Goal: Transaction & Acquisition: Purchase product/service

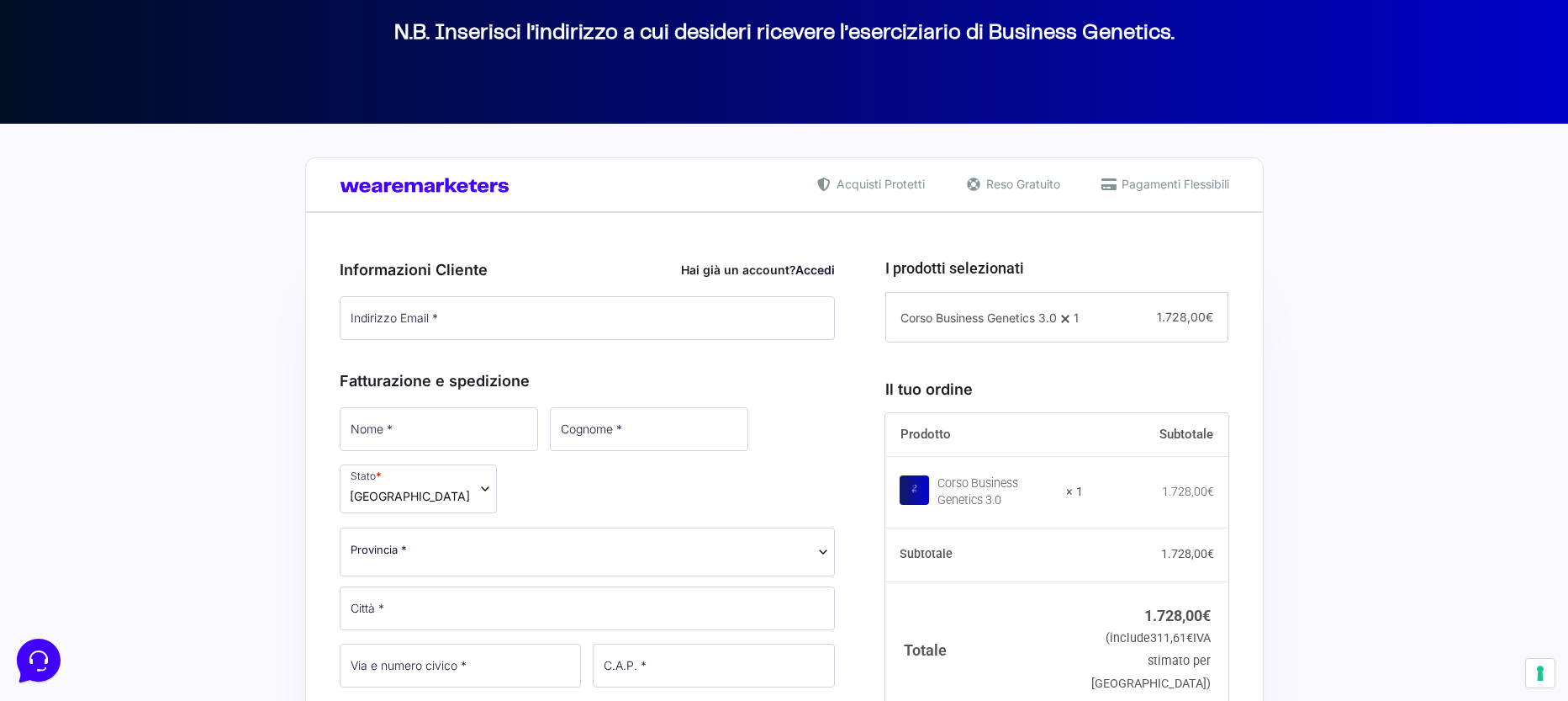
click at [442, 345] on div "Informazioni Cliente Hai già un account? Accedi Indirizzo Email * Password * Ac…" at bounding box center [588, 295] width 496 height 111
click at [441, 318] on input "Indirizzo Email *" at bounding box center [588, 318] width 496 height 43
type input "[PERSON_NAME][EMAIL_ADDRESS][DOMAIN_NAME]"
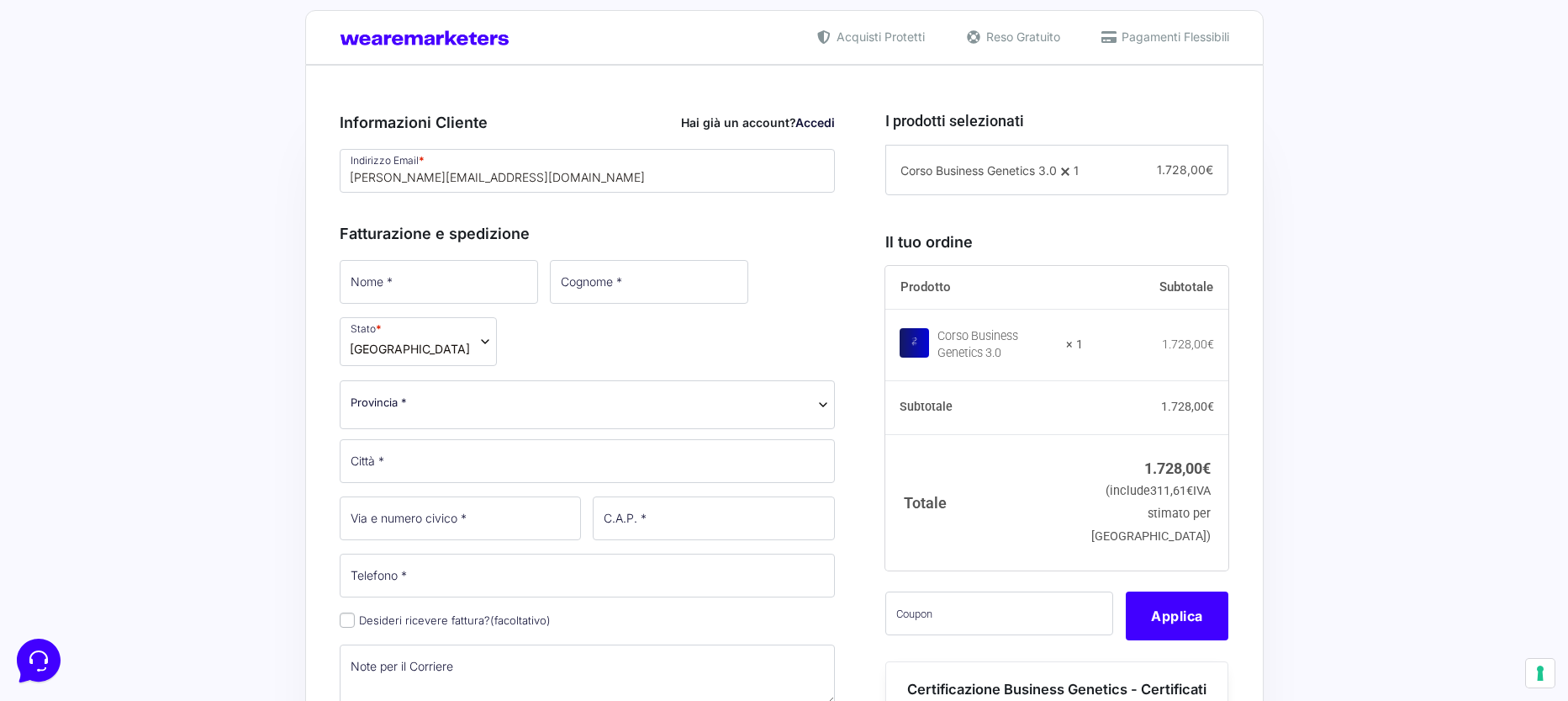
scroll to position [420, 0]
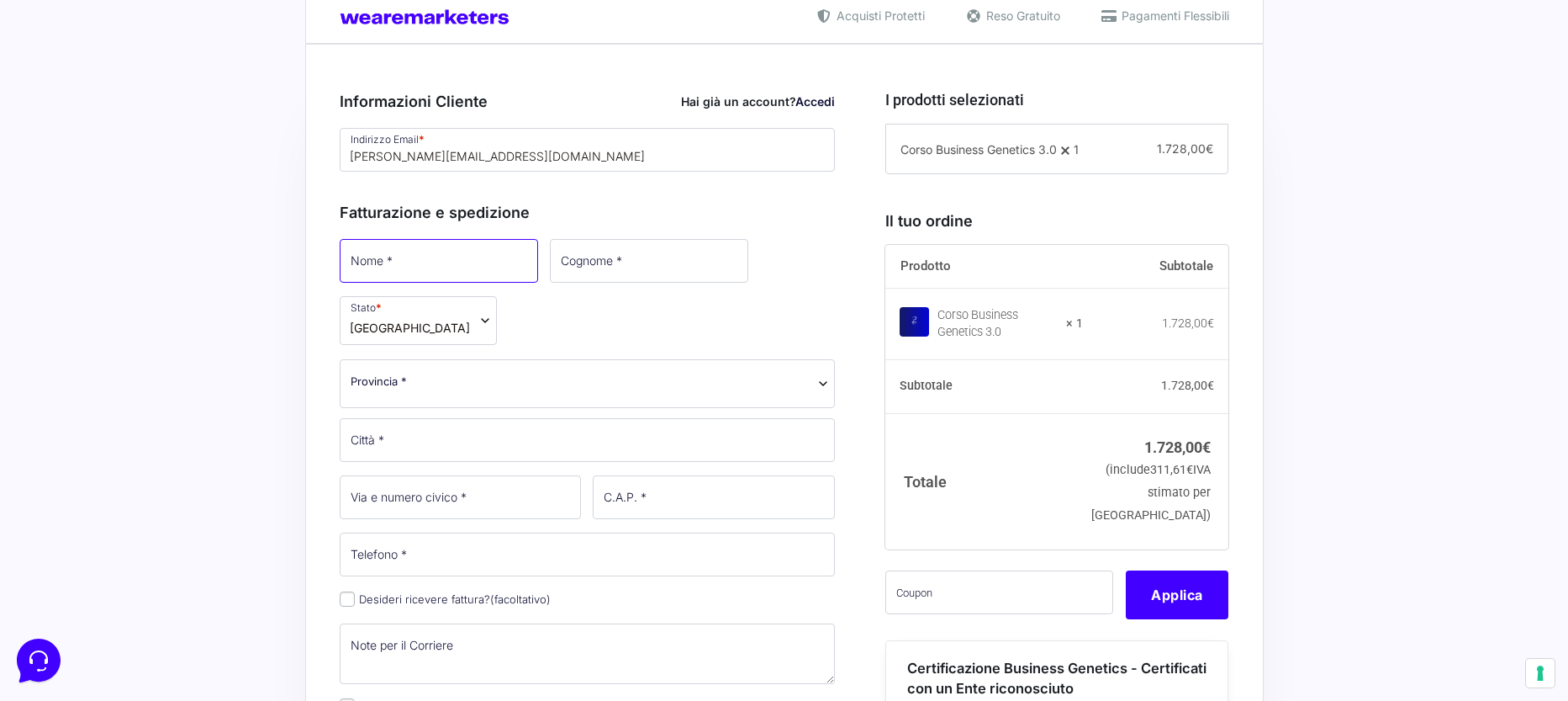
click at [460, 254] on input "Nome *" at bounding box center [439, 261] width 199 height 43
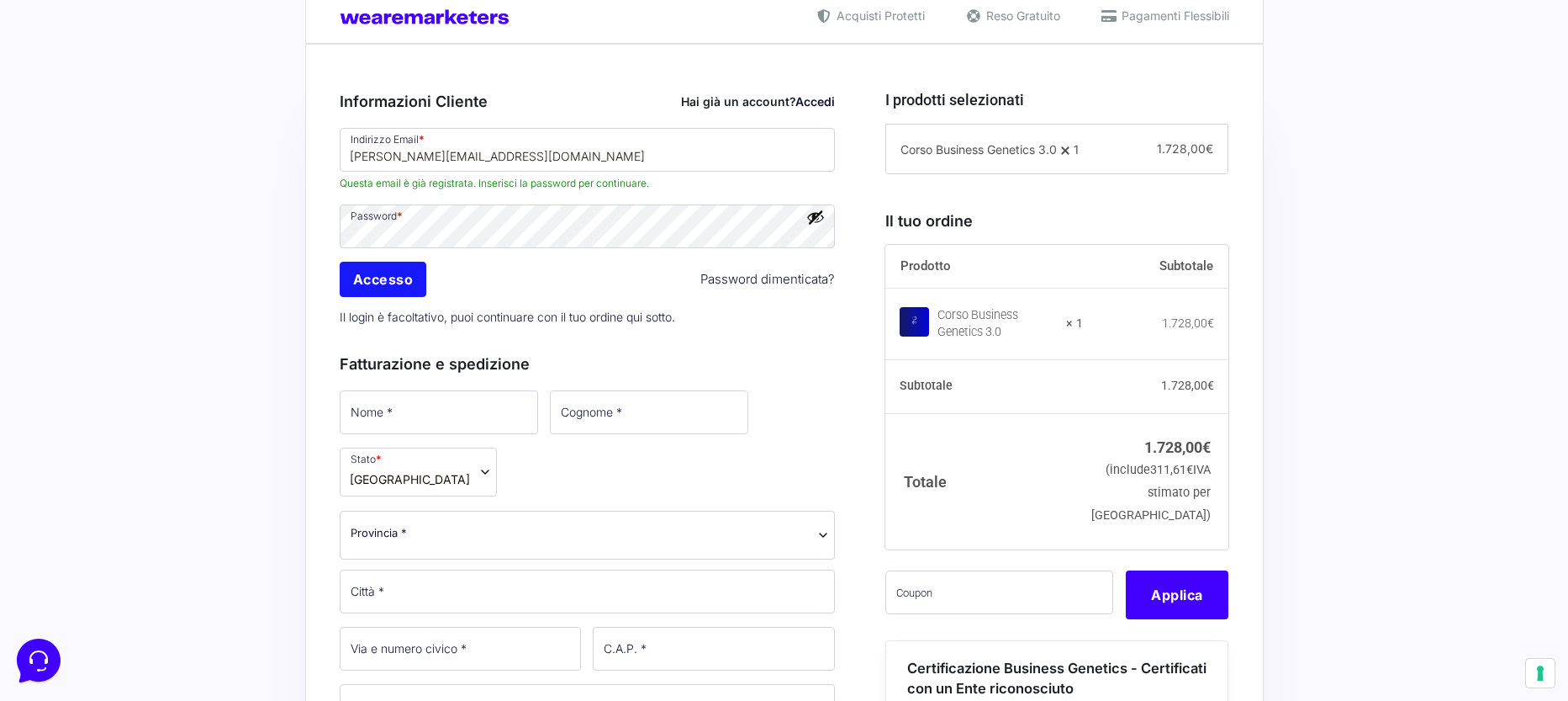
click at [390, 282] on input "Accesso" at bounding box center [383, 279] width 88 height 35
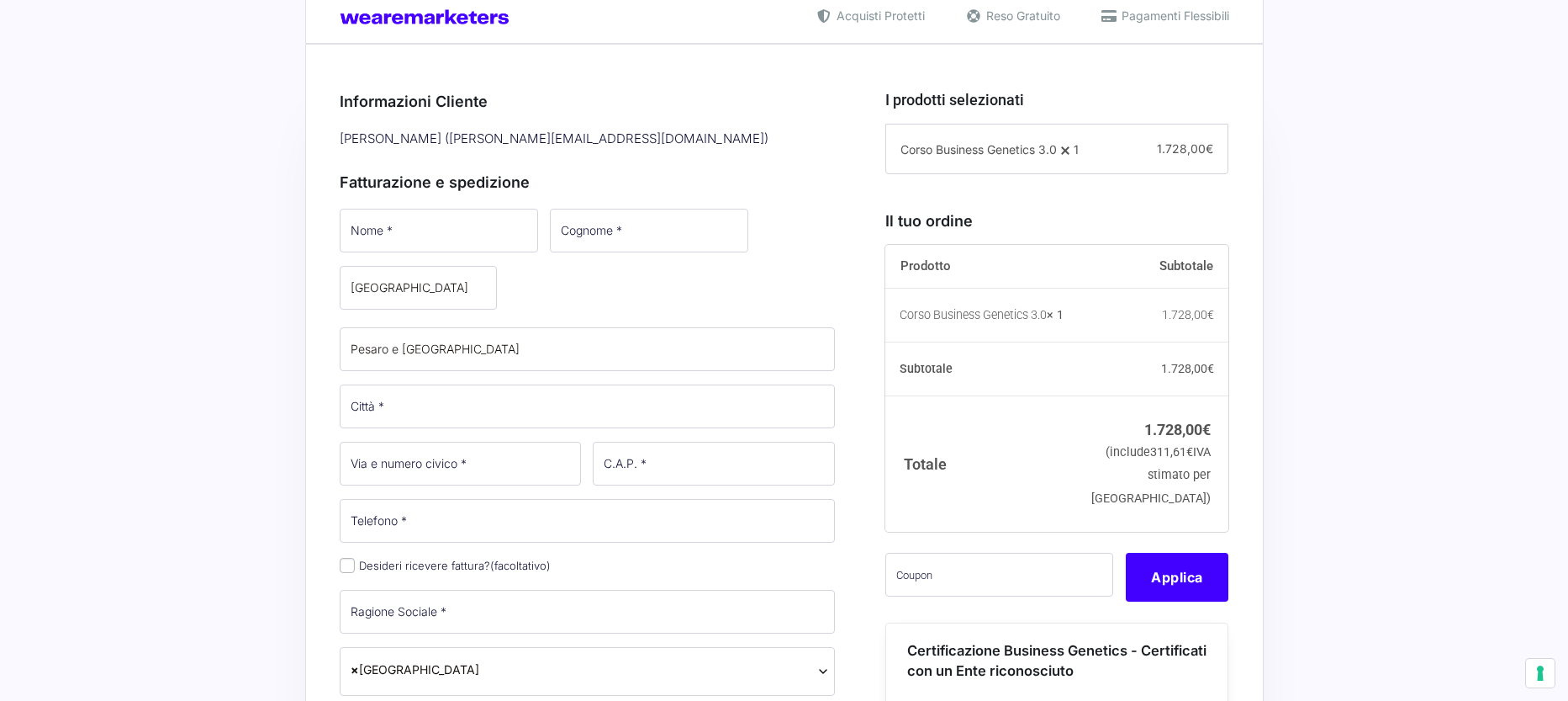
select select
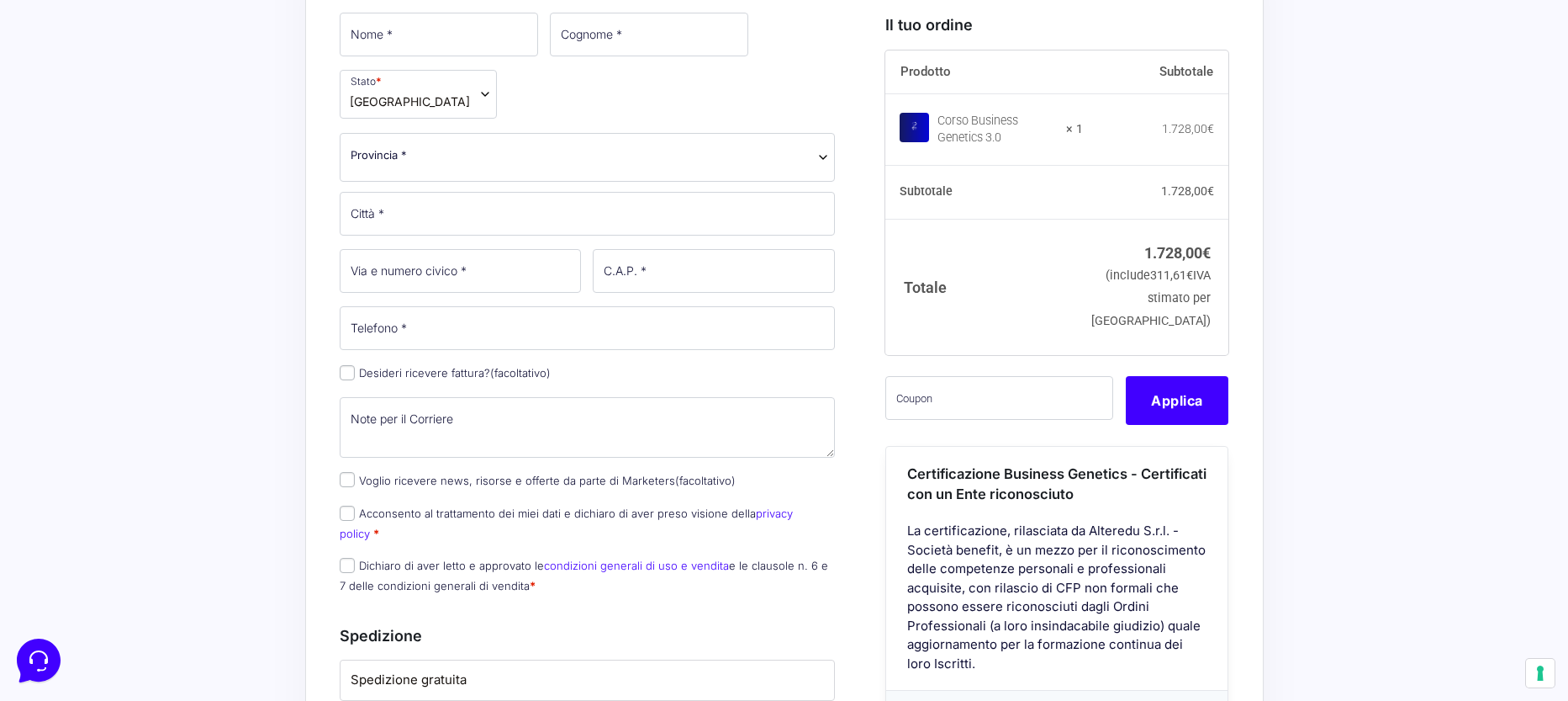
scroll to position [420, 0]
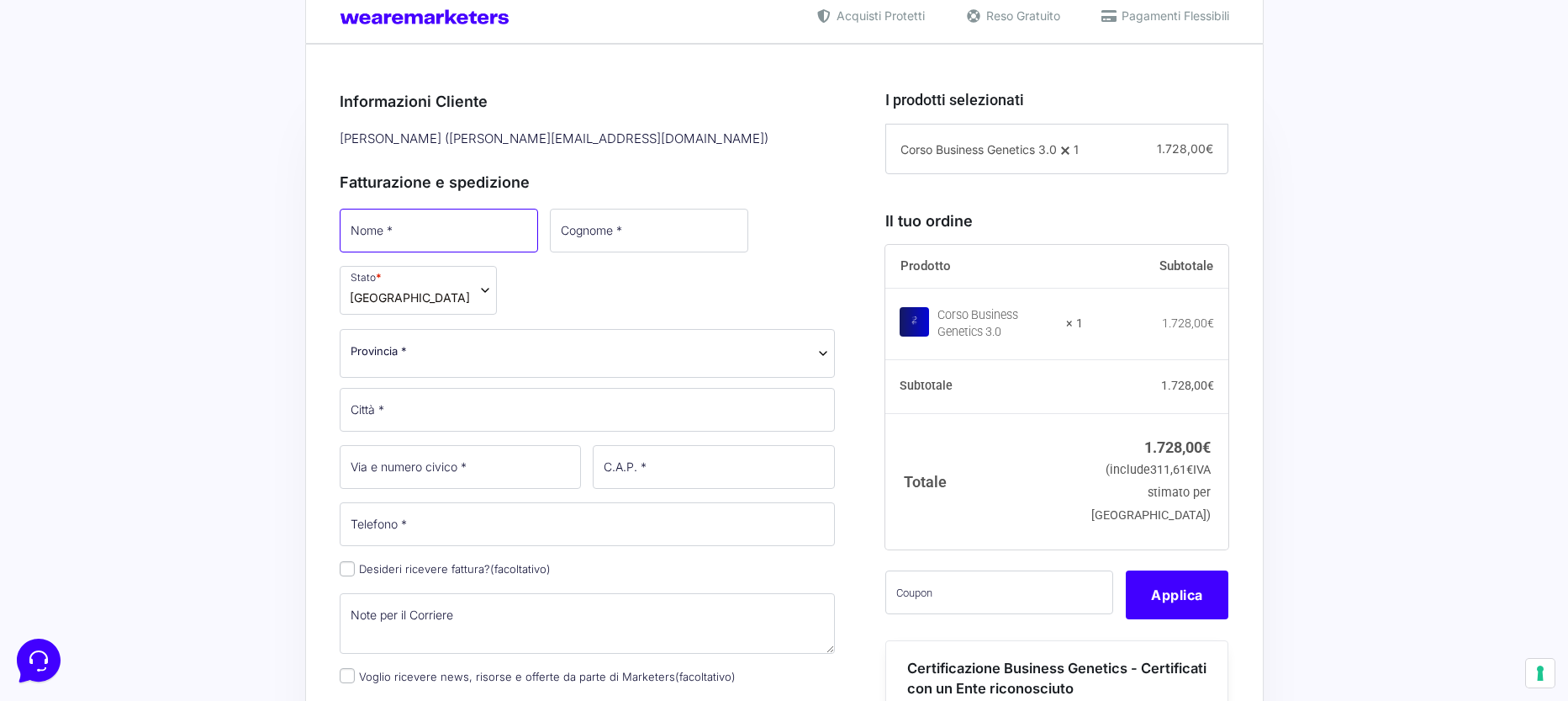
click at [400, 231] on input "Nome *" at bounding box center [439, 230] width 199 height 43
type input "Monia"
select select "PU"
click at [557, 242] on input "Cognome *" at bounding box center [647, 230] width 199 height 43
type input "[PERSON_NAME]"
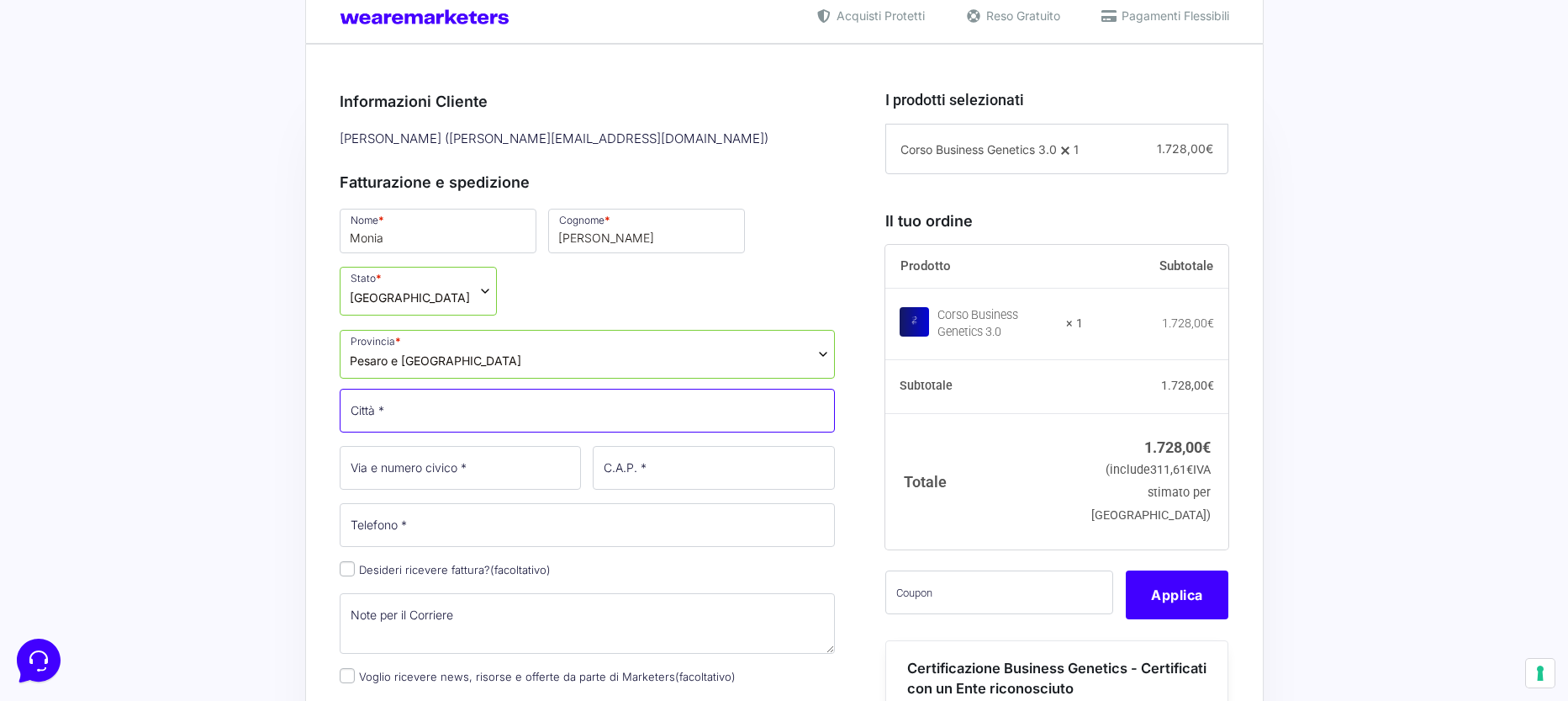
click at [446, 406] on input "Città *" at bounding box center [588, 410] width 496 height 43
type input "Fermignano"
click at [468, 464] on input "Via e numero civico *" at bounding box center [461, 467] width 242 height 43
type input "m"
type input "[STREET_ADDRESS][PERSON_NAME]"
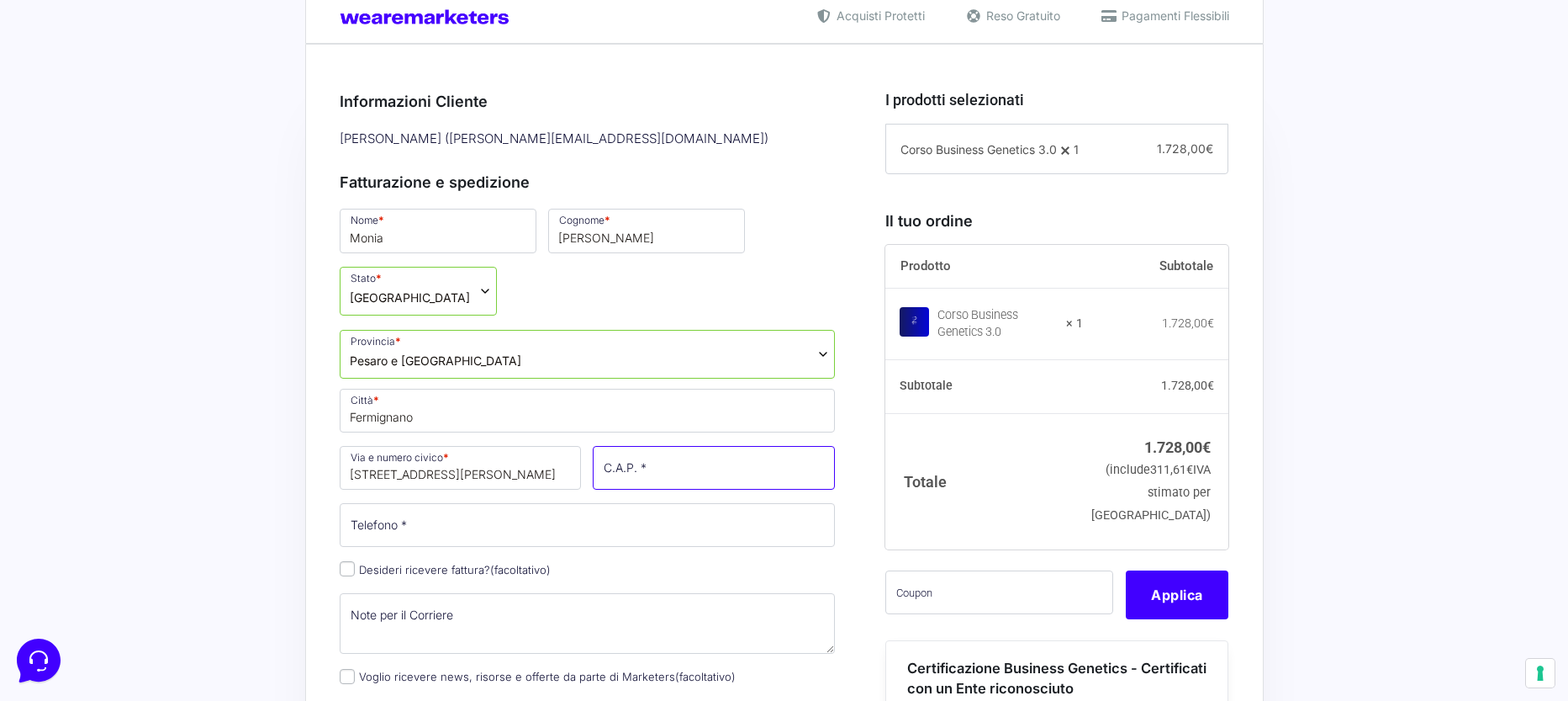
click at [657, 477] on input "C.A.P. *" at bounding box center [713, 467] width 242 height 43
type input "61033"
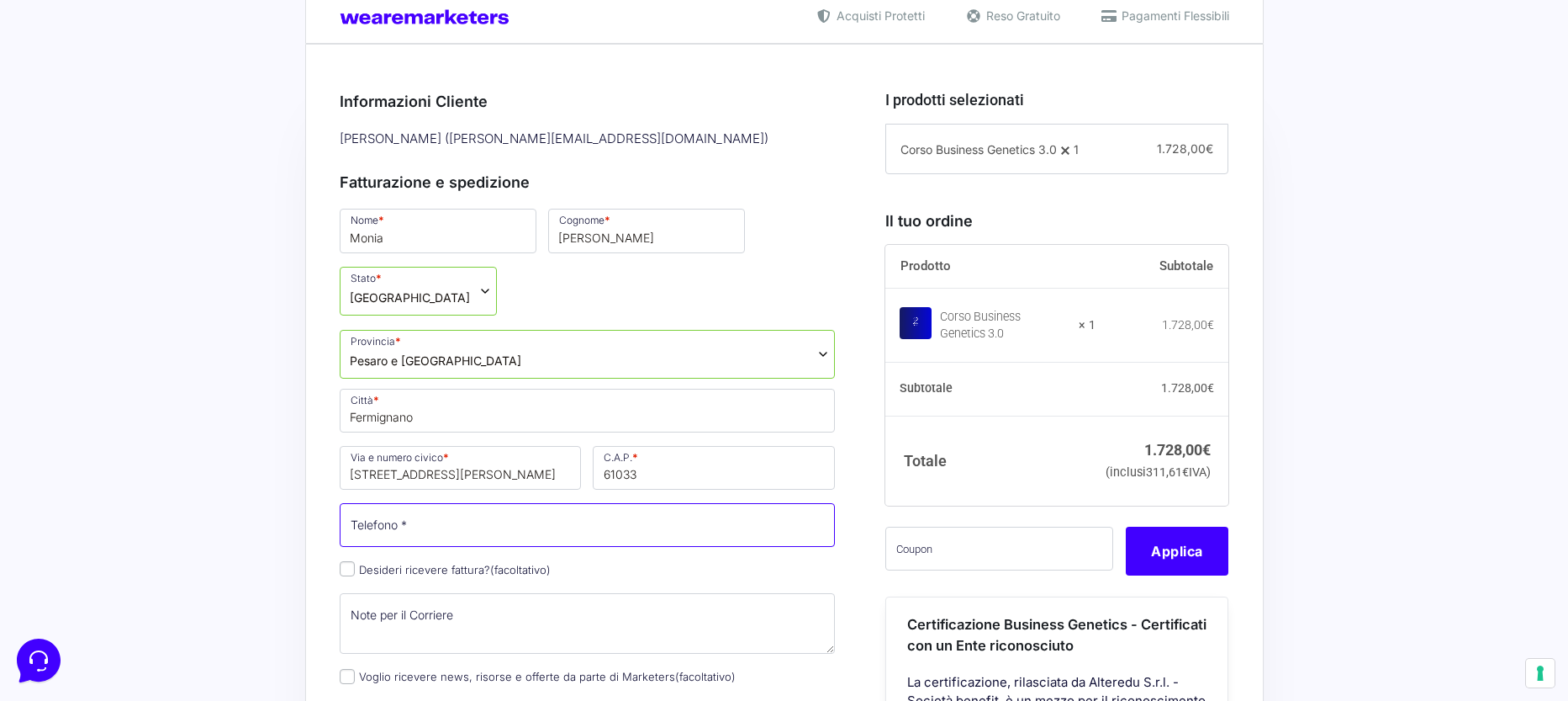
click at [443, 530] on input "Telefono *" at bounding box center [588, 525] width 496 height 43
type input "[PHONE_NUMBER]"
click at [352, 571] on input "Desideri ricevere fattura? (facoltativo)" at bounding box center [348, 568] width 15 height 15
checkbox input "true"
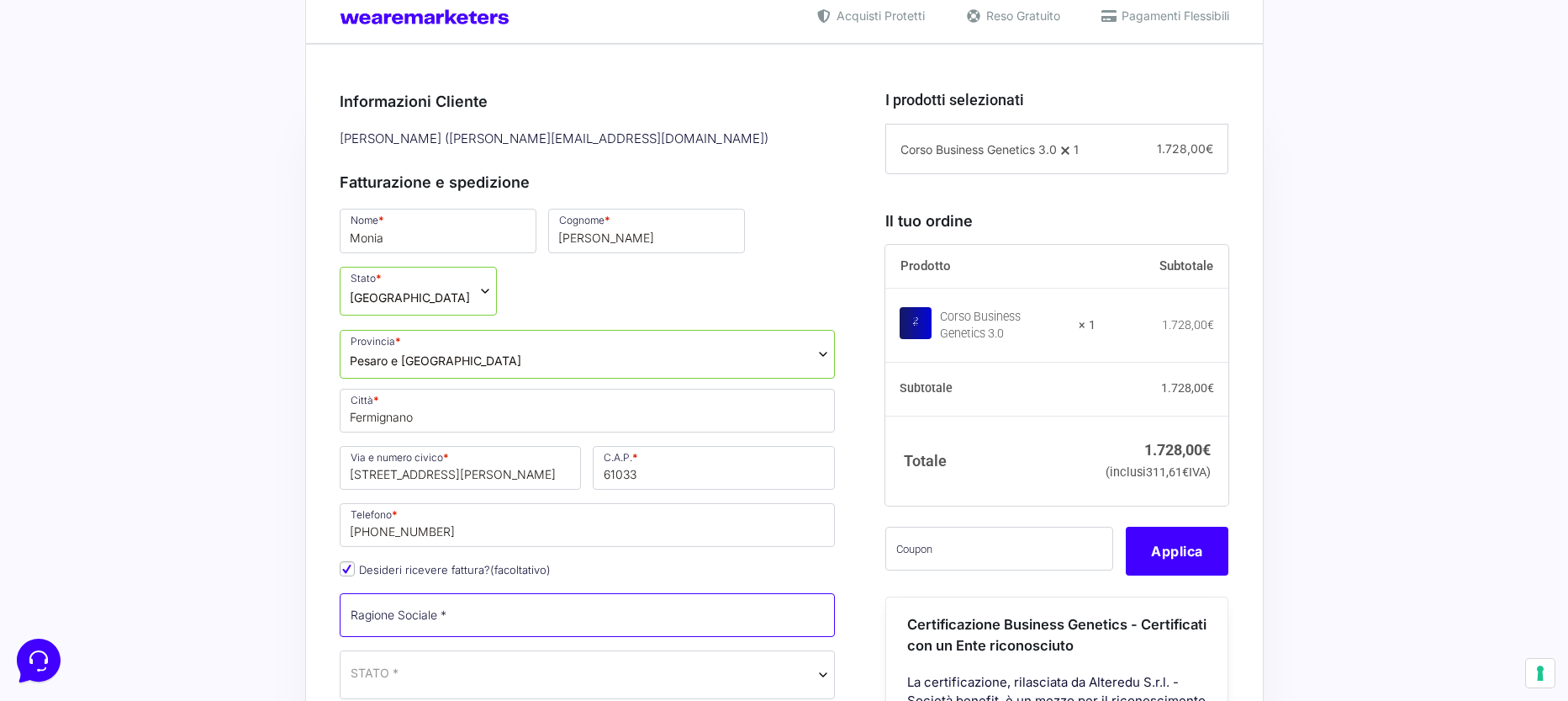
click at [392, 601] on input "Ragione Sociale *" at bounding box center [588, 614] width 496 height 43
type input "IL [PERSON_NAME] FOOD SRL"
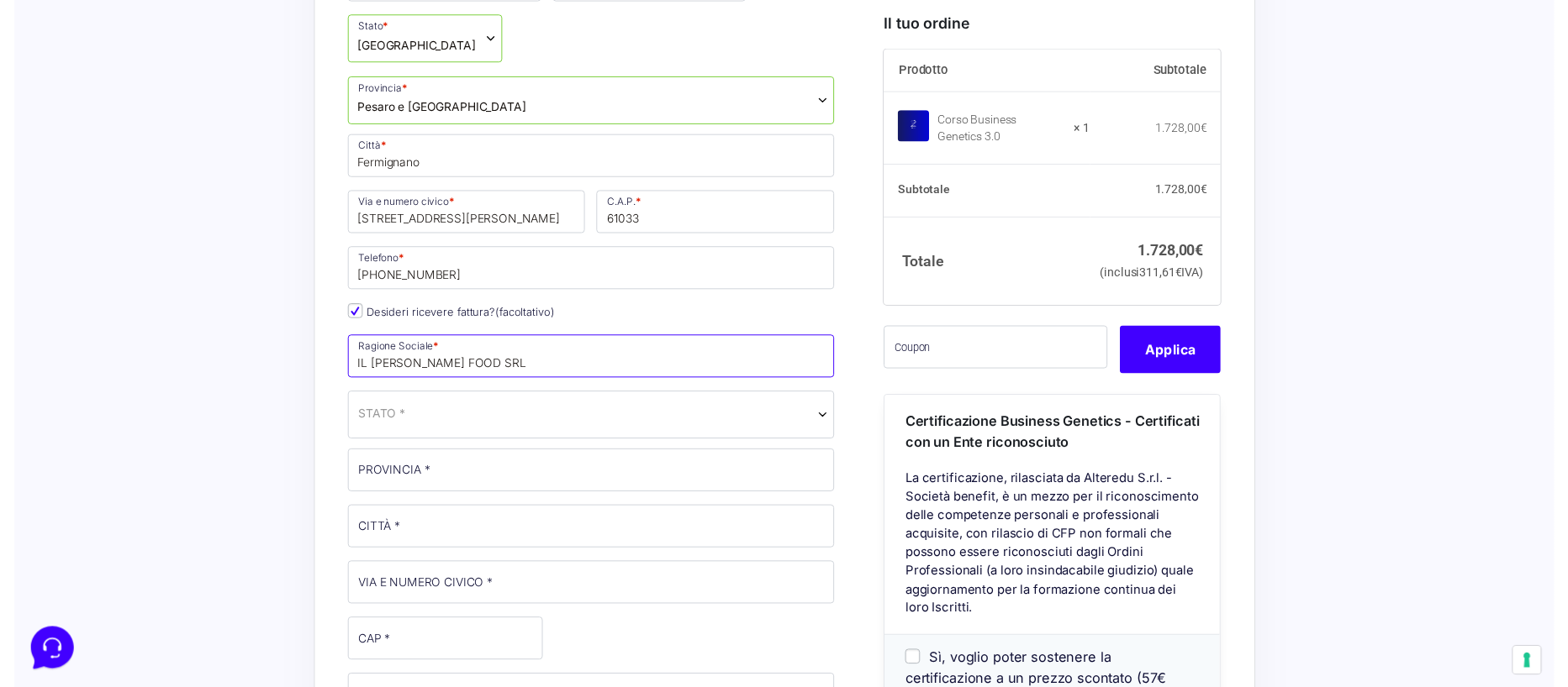
scroll to position [672, 0]
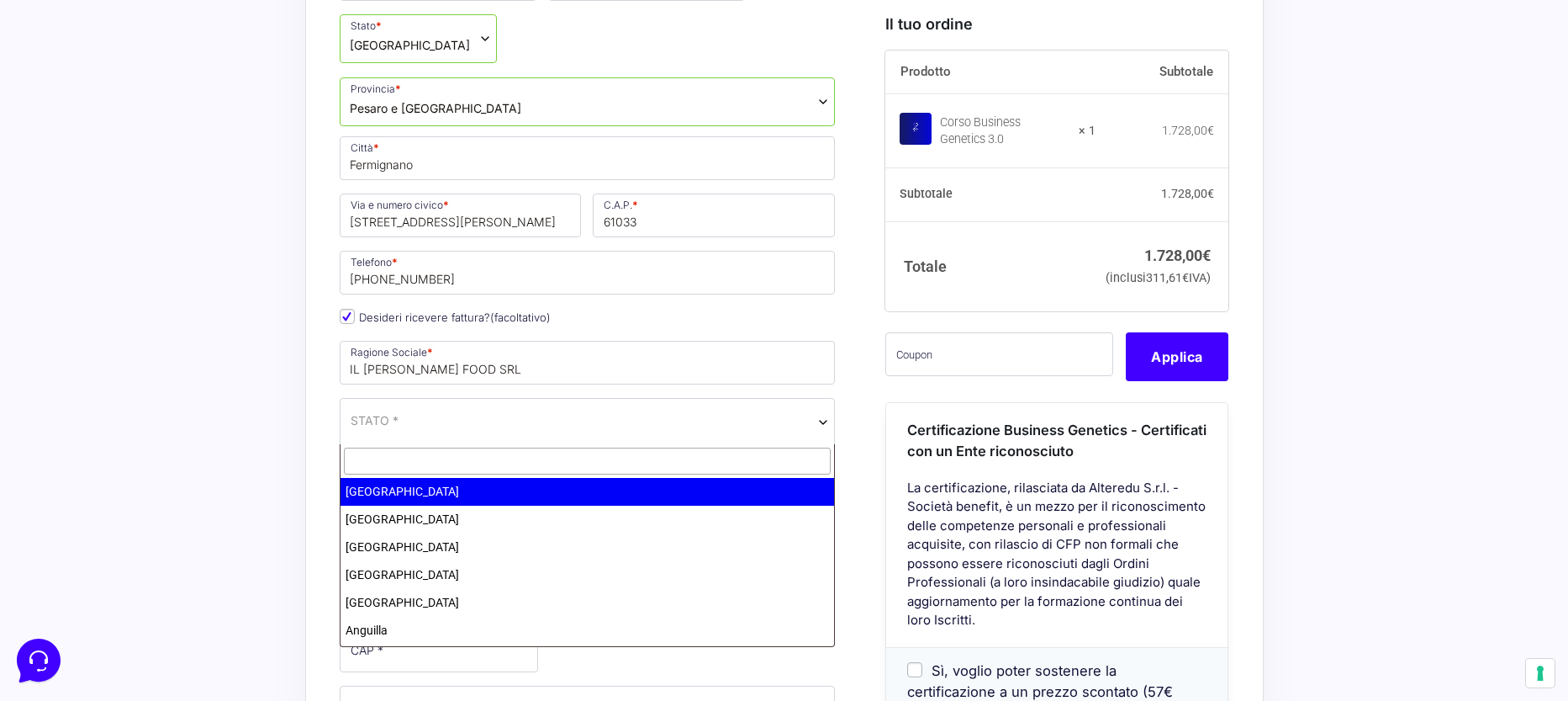
click at [483, 431] on span "STATO *" at bounding box center [588, 422] width 496 height 49
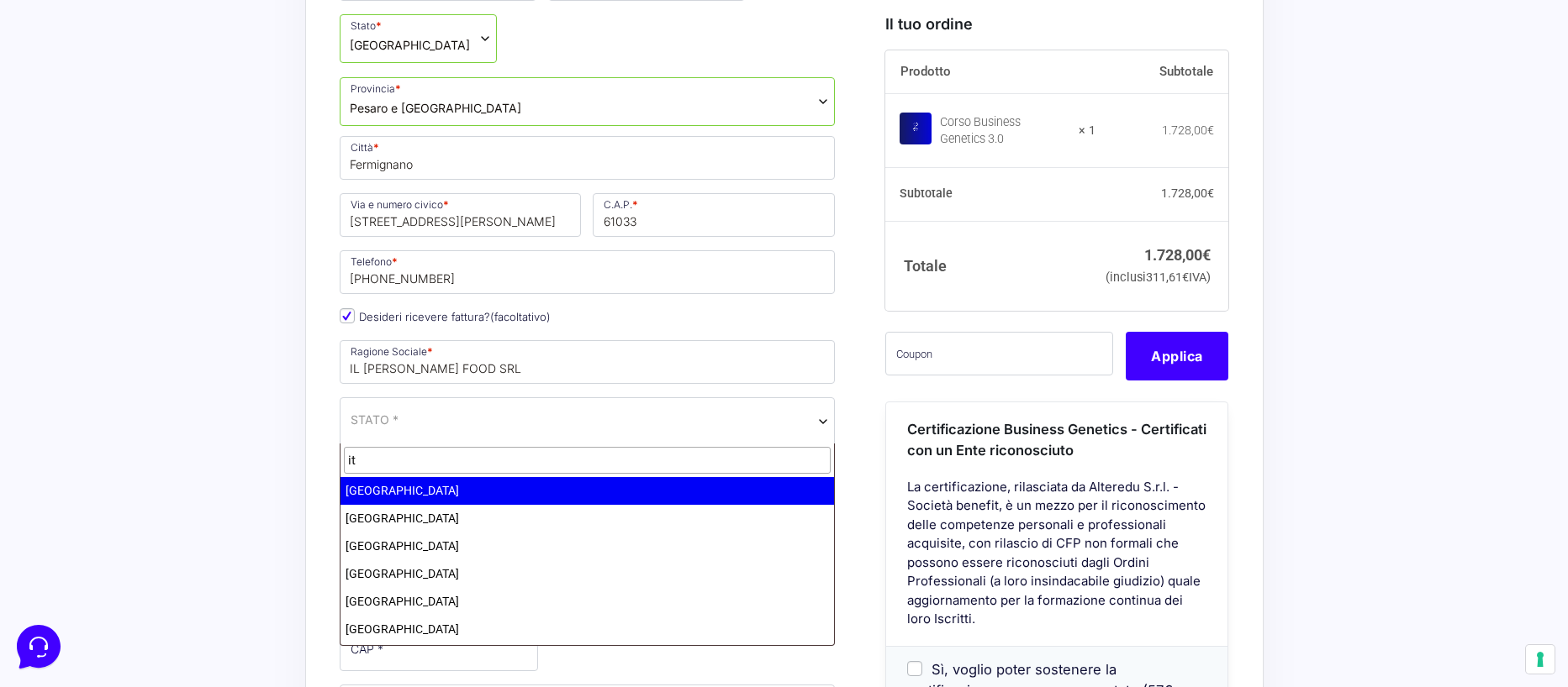
type input "it"
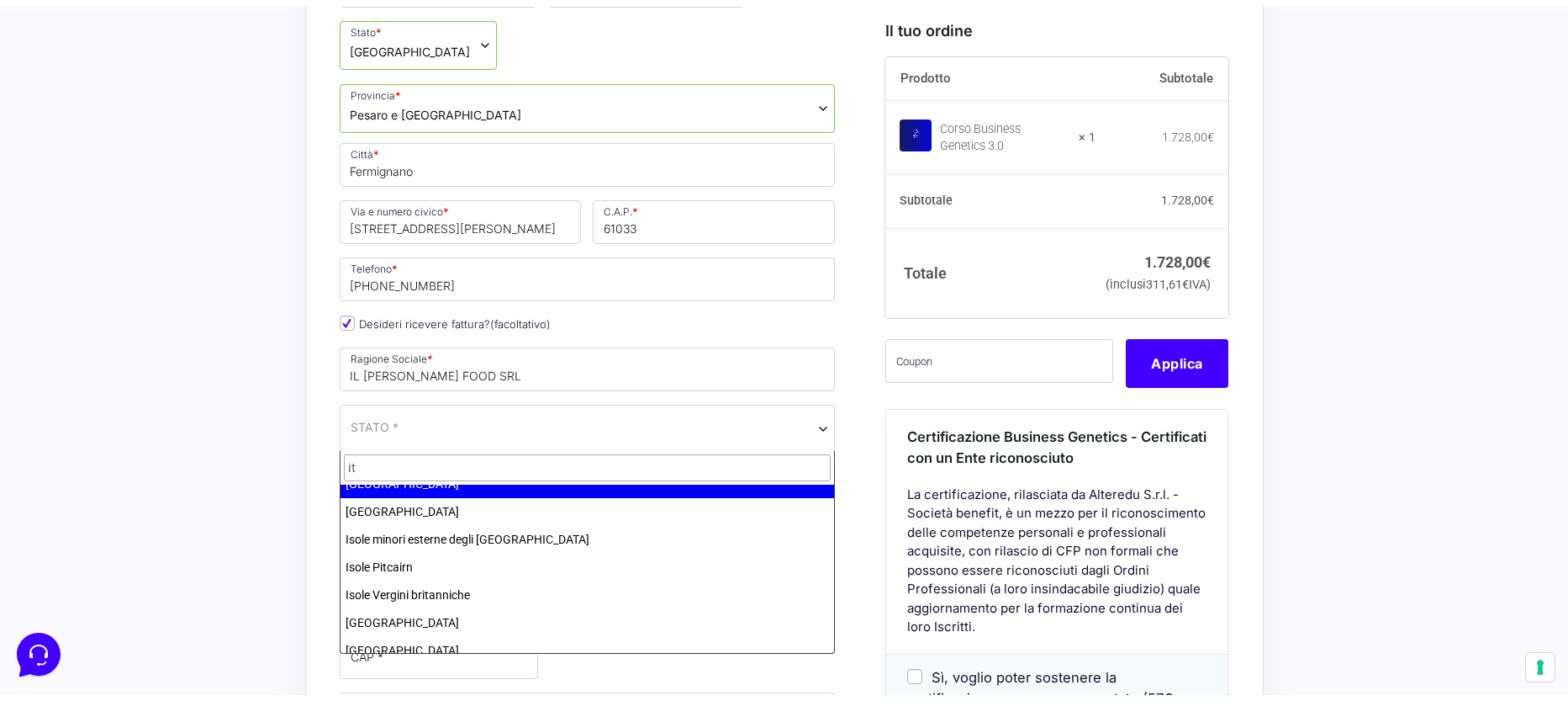
scroll to position [169, 0]
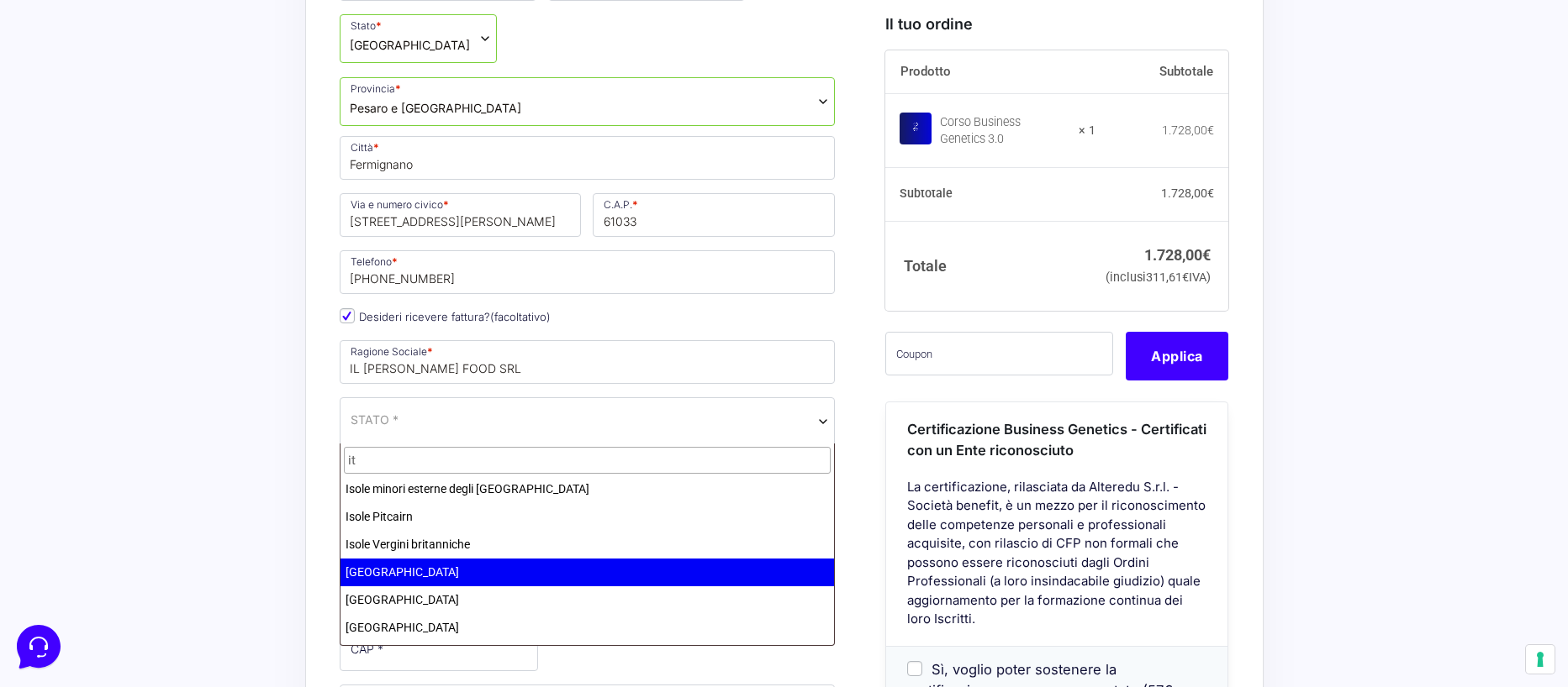
select select "IT"
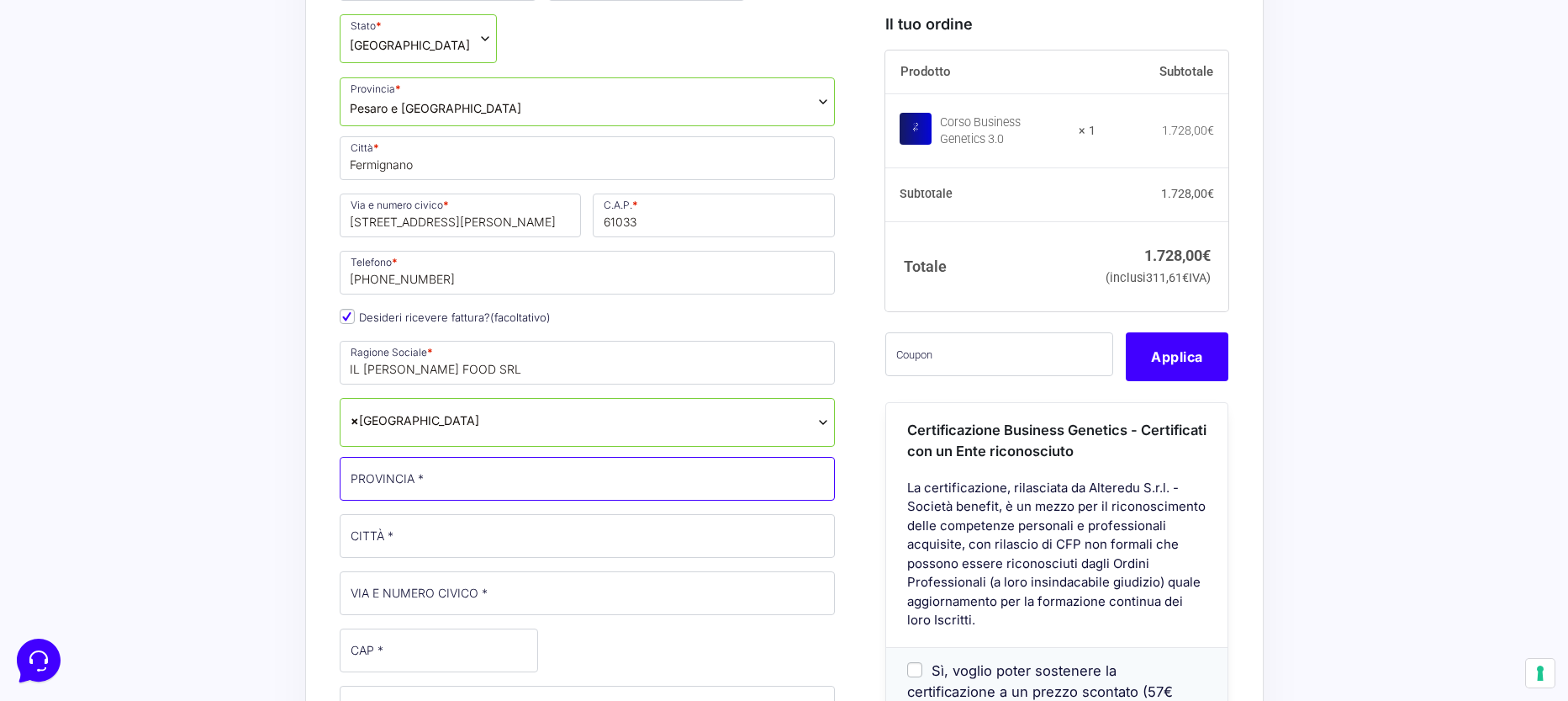
click at [391, 481] on input "PROVINCIA *" at bounding box center [588, 479] width 496 height 43
type input "PU"
type input "[STREET_ADDRESS][PERSON_NAME]"
type input "[PERSON_NAME][EMAIL_ADDRESS][DOMAIN_NAME]"
click at [465, 533] on input "CITTÀ *" at bounding box center [588, 536] width 496 height 43
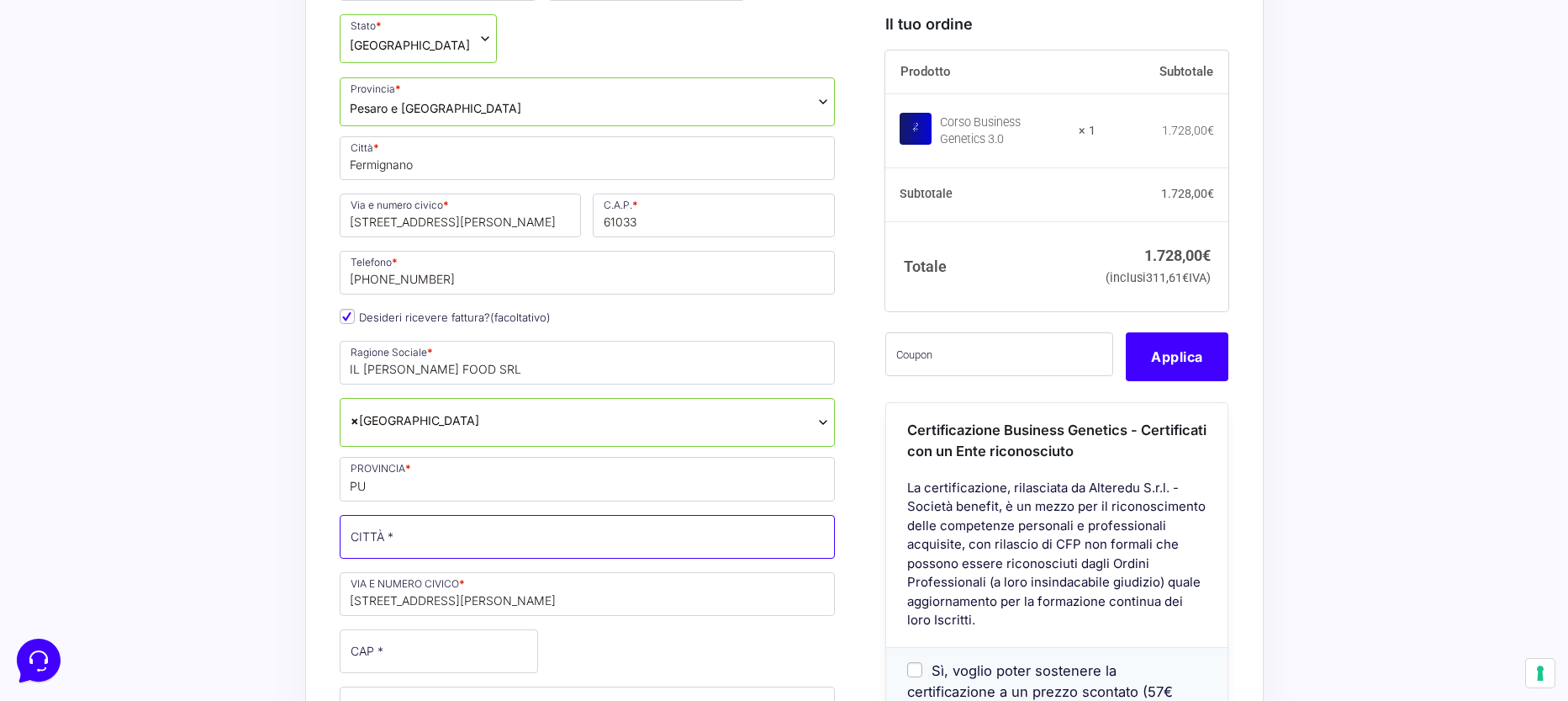
type input "URBINO"
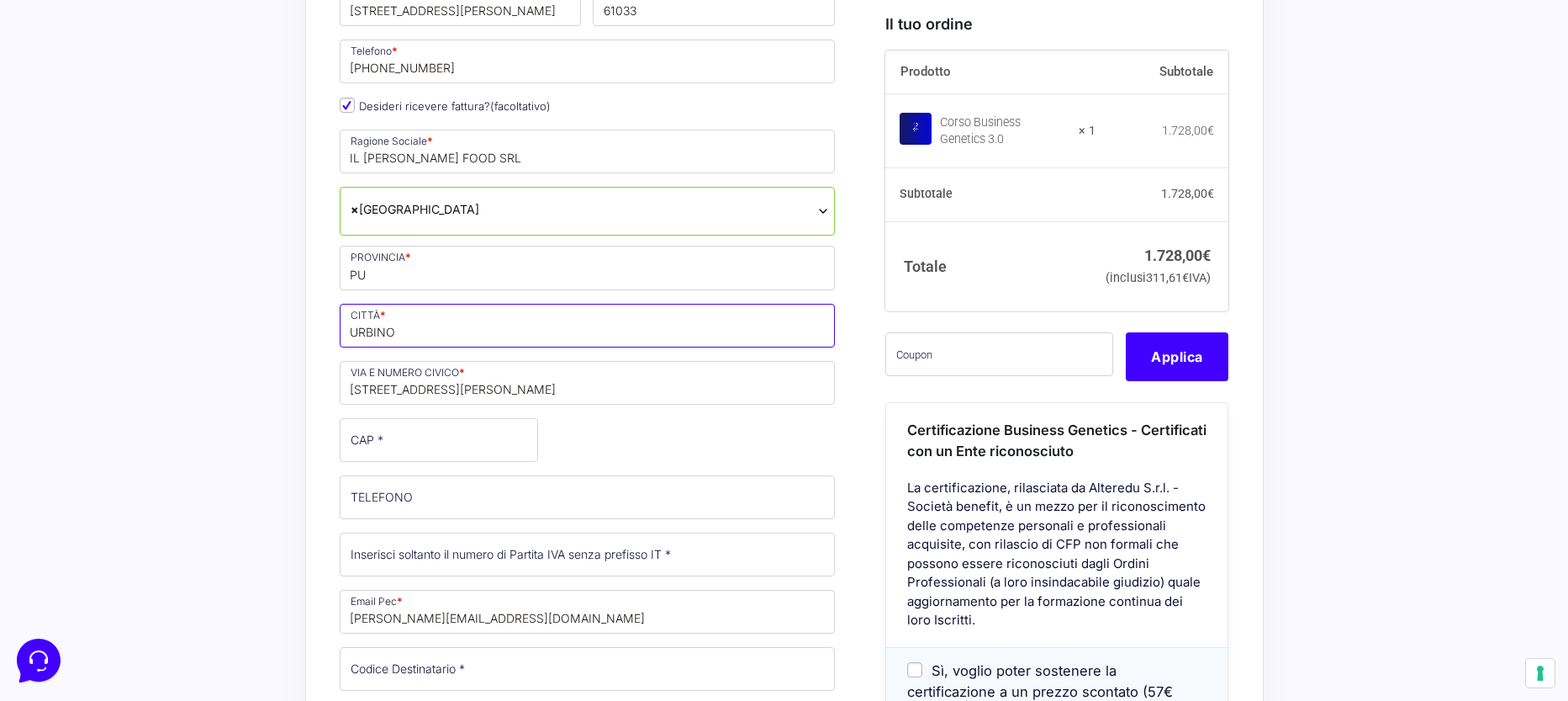
scroll to position [925, 0]
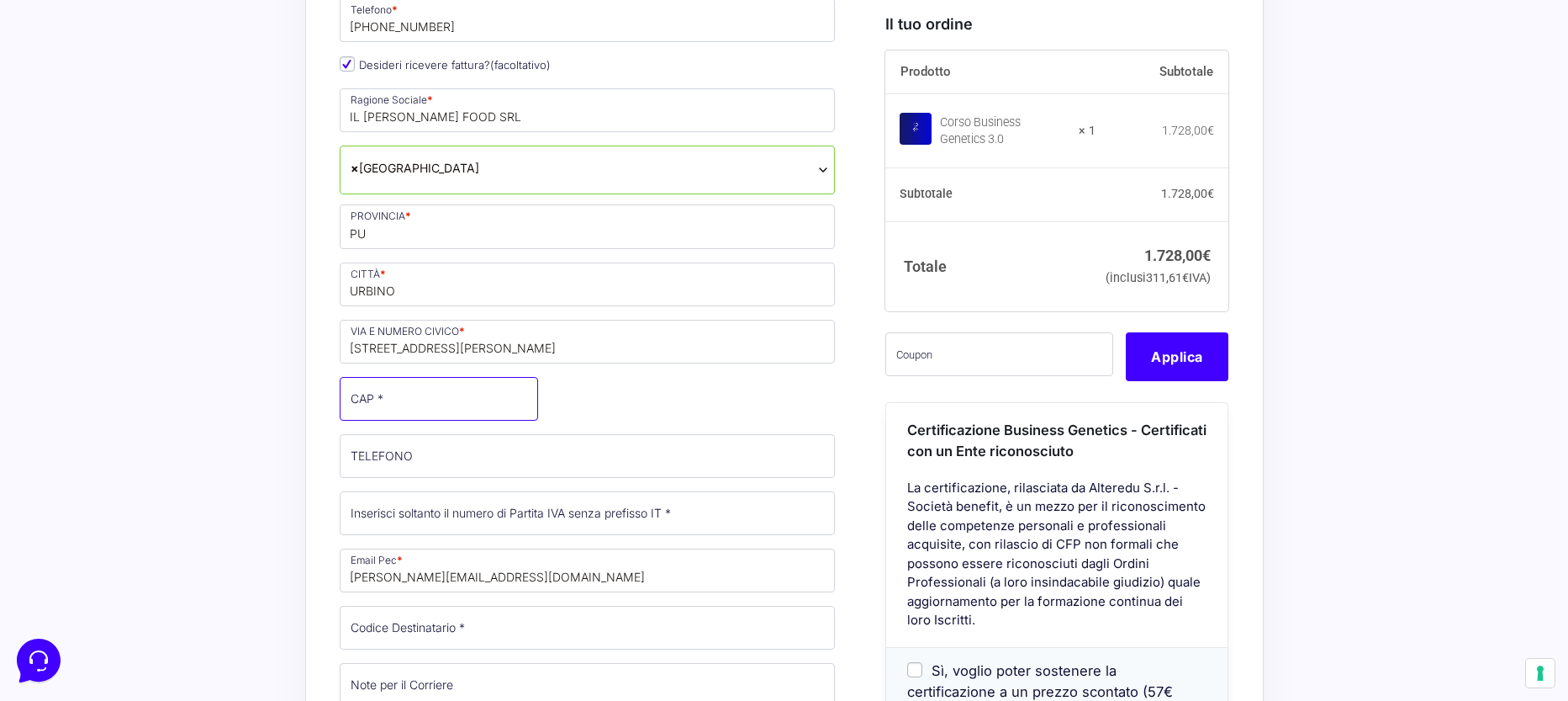
click at [410, 402] on input "CAP *" at bounding box center [439, 399] width 199 height 43
type input "61029"
click at [427, 458] on input "TELEFONO (facoltativo)" at bounding box center [588, 456] width 496 height 43
type input "[PHONE_NUMBER]"
click at [385, 521] on input "Partita Iva *" at bounding box center [588, 513] width 496 height 43
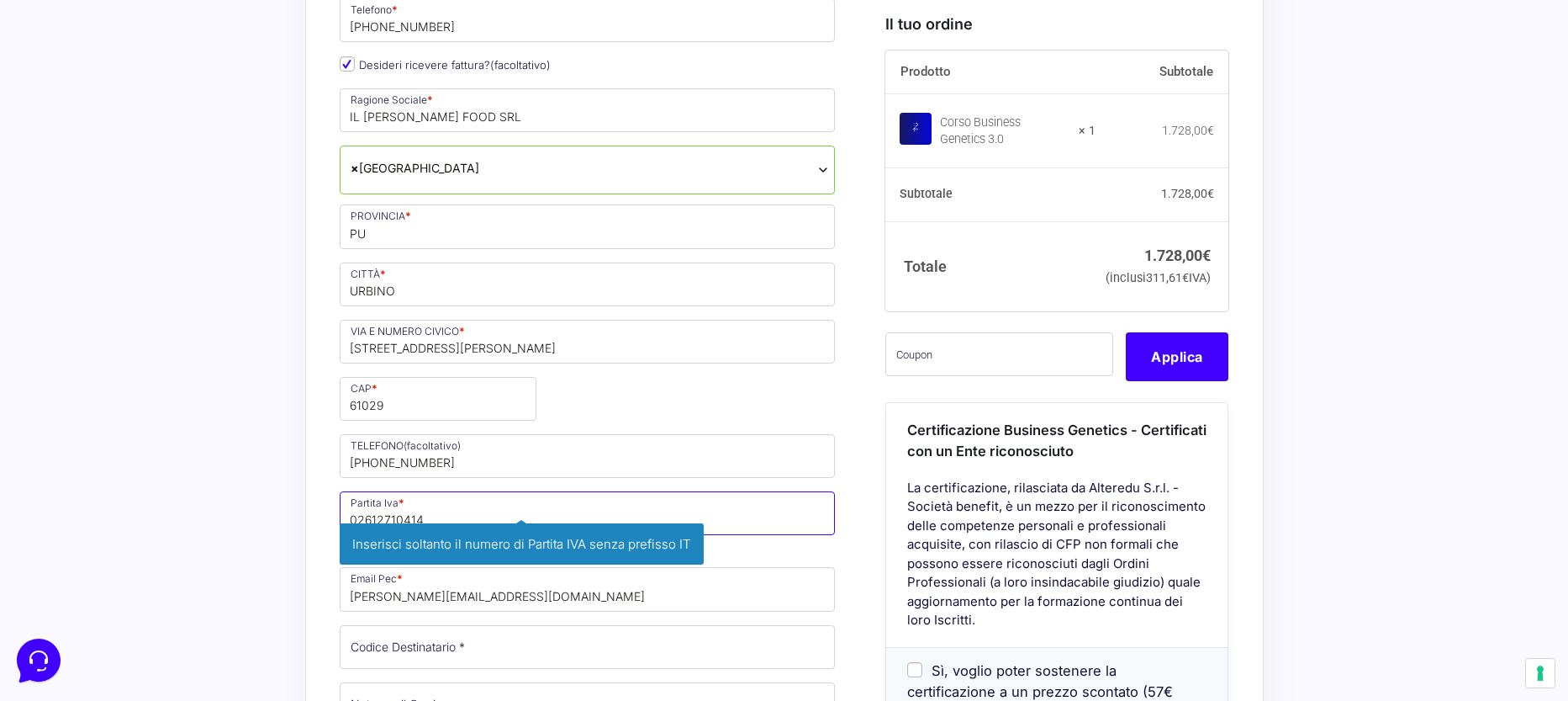
type input "02612710414"
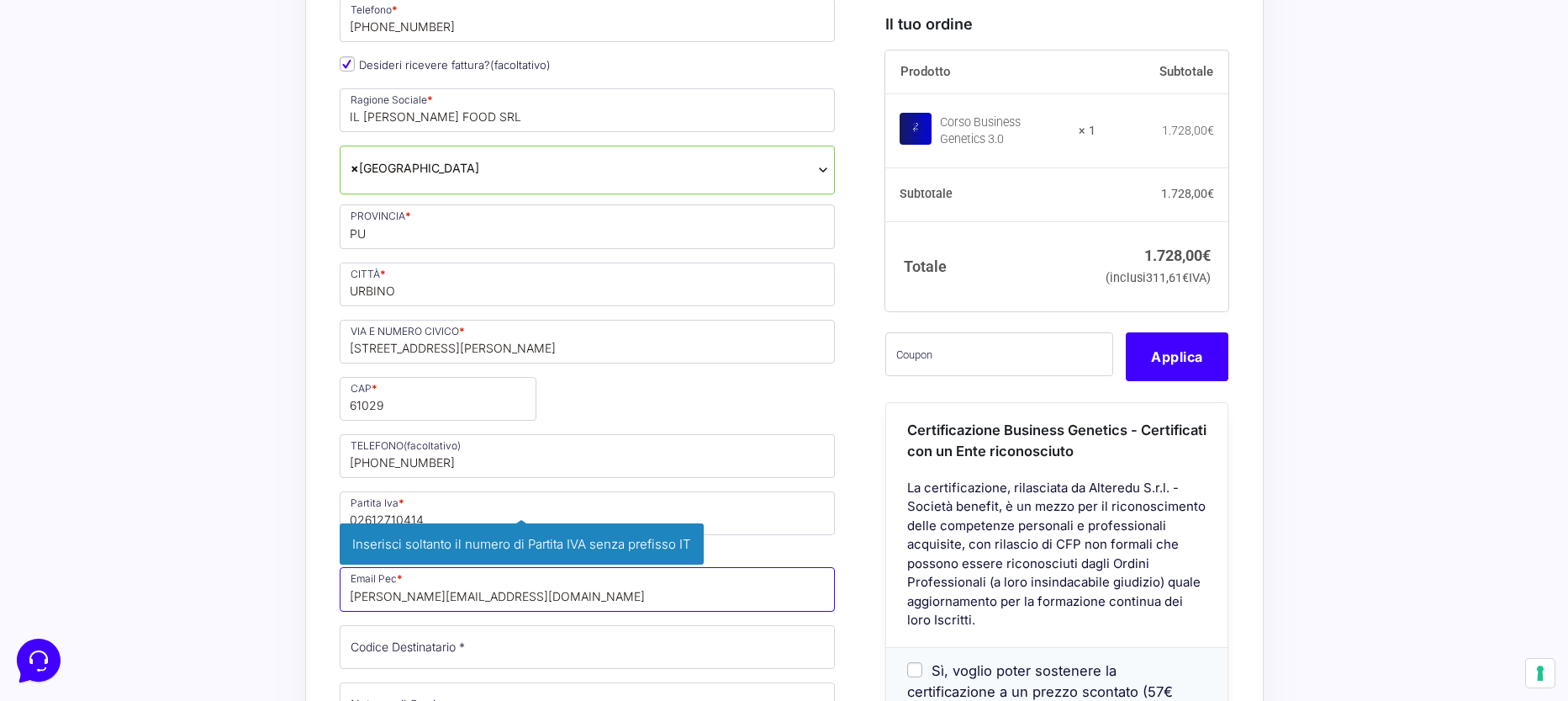
click at [405, 592] on p "Email Pec * [PERSON_NAME][EMAIL_ADDRESS][DOMAIN_NAME] Inserisci la tua casella …" at bounding box center [587, 589] width 508 height 49
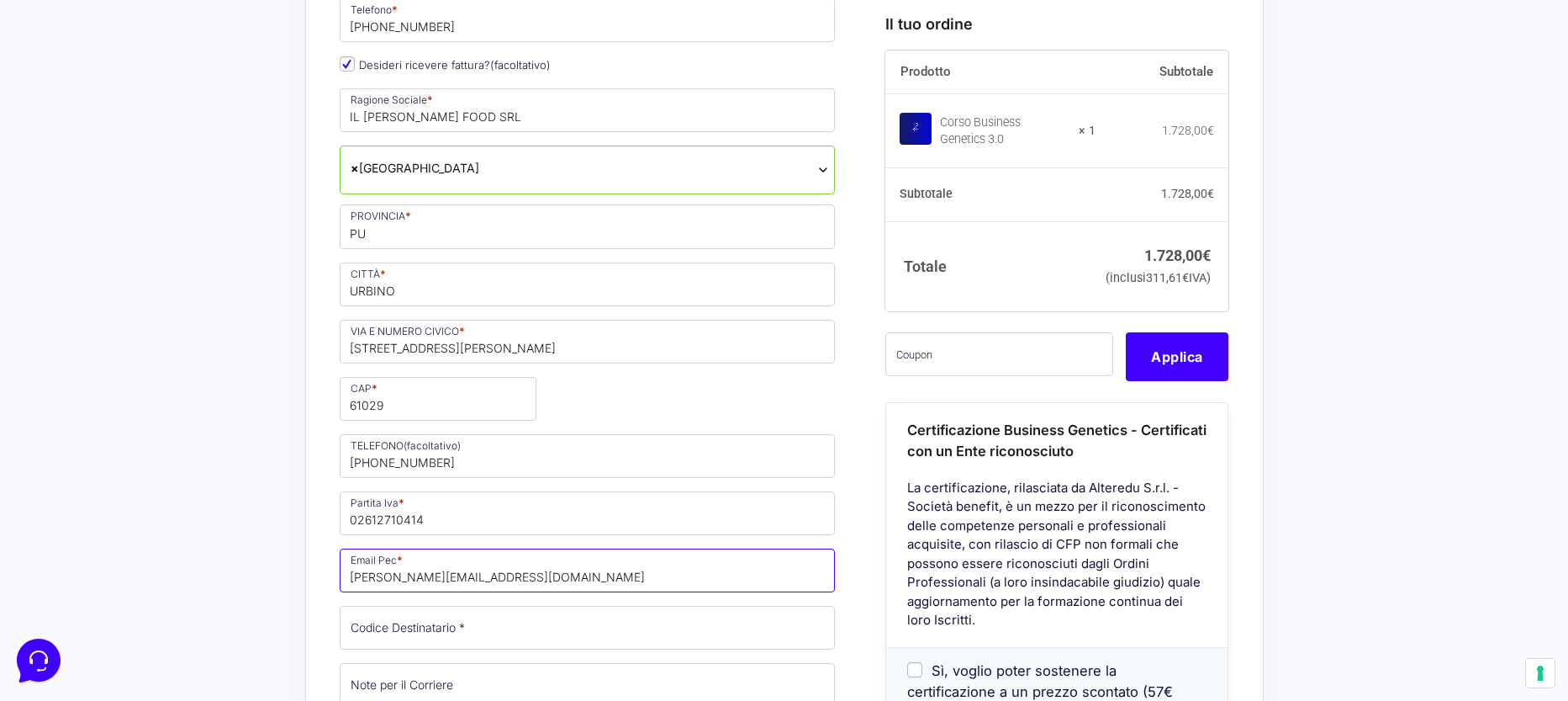
drag, startPoint x: 709, startPoint y: 578, endPoint x: 286, endPoint y: 568, distance: 423.1
click at [286, 568] on div "Acquisti Protetti Reso Gratuito Pagamenti Flessibili Riepilogo Ordine 1.728,00 …" at bounding box center [784, 549] width 1568 height 2197
type input "[EMAIL_ADDRESS][DOMAIN_NAME]"
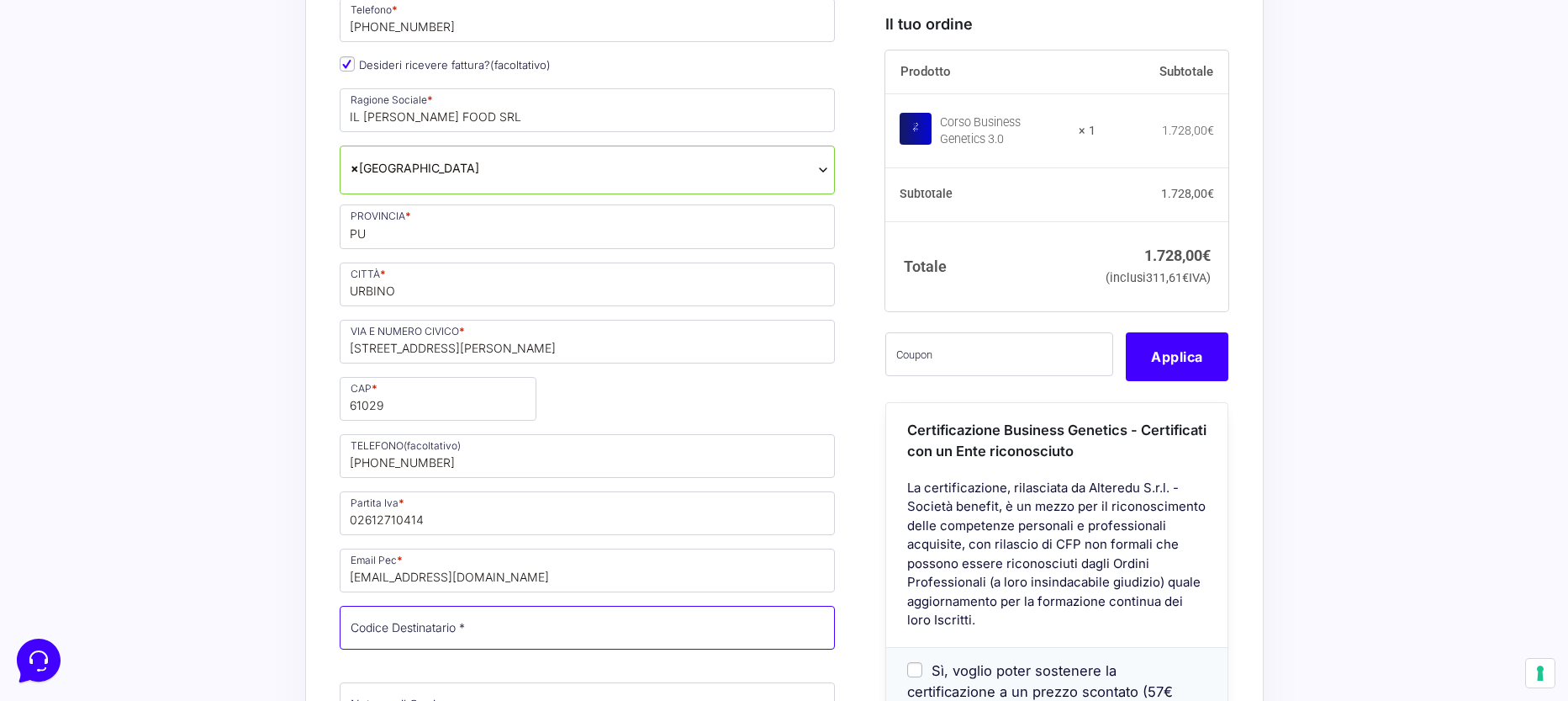
click at [371, 614] on input "Codice Destinatario *" at bounding box center [588, 628] width 496 height 43
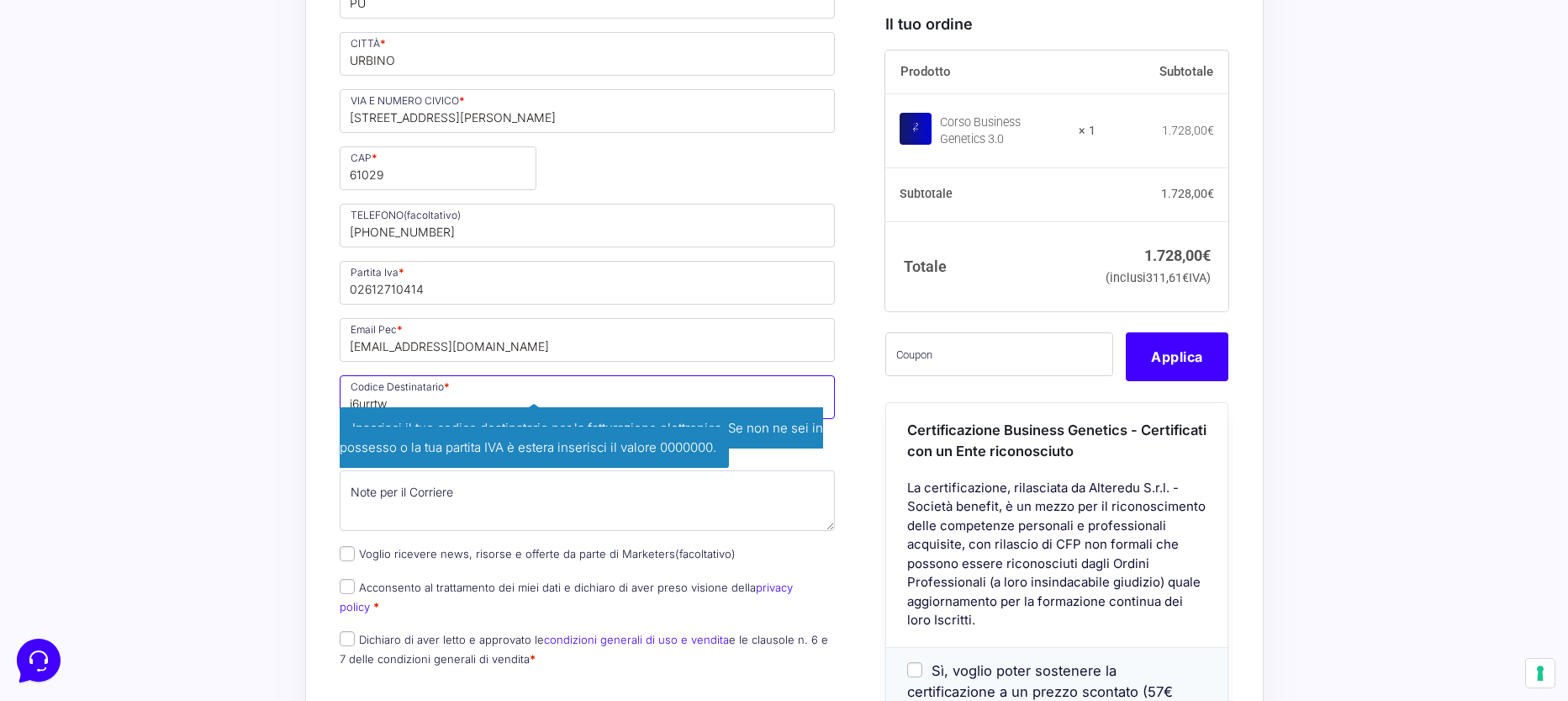
scroll to position [1178, 0]
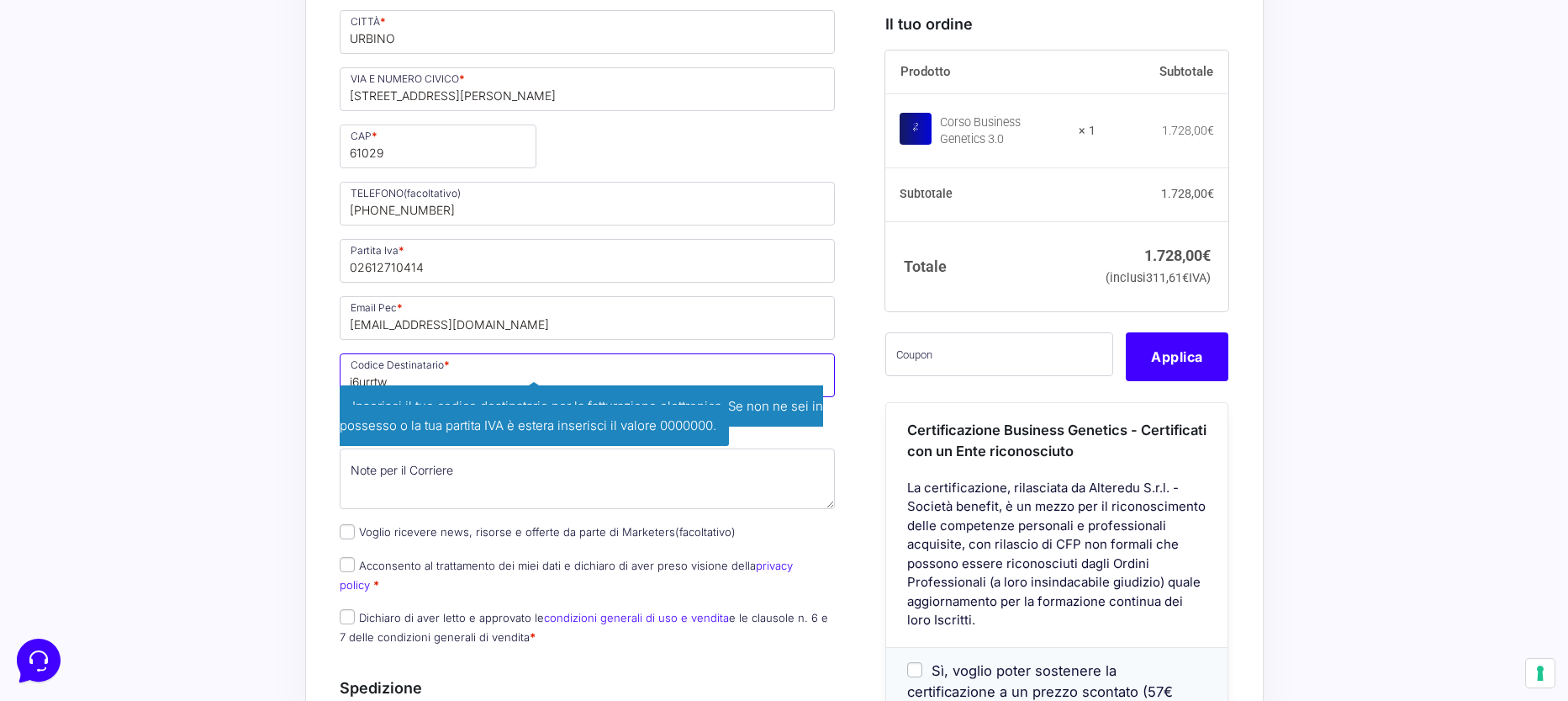
type input "j6urrtw"
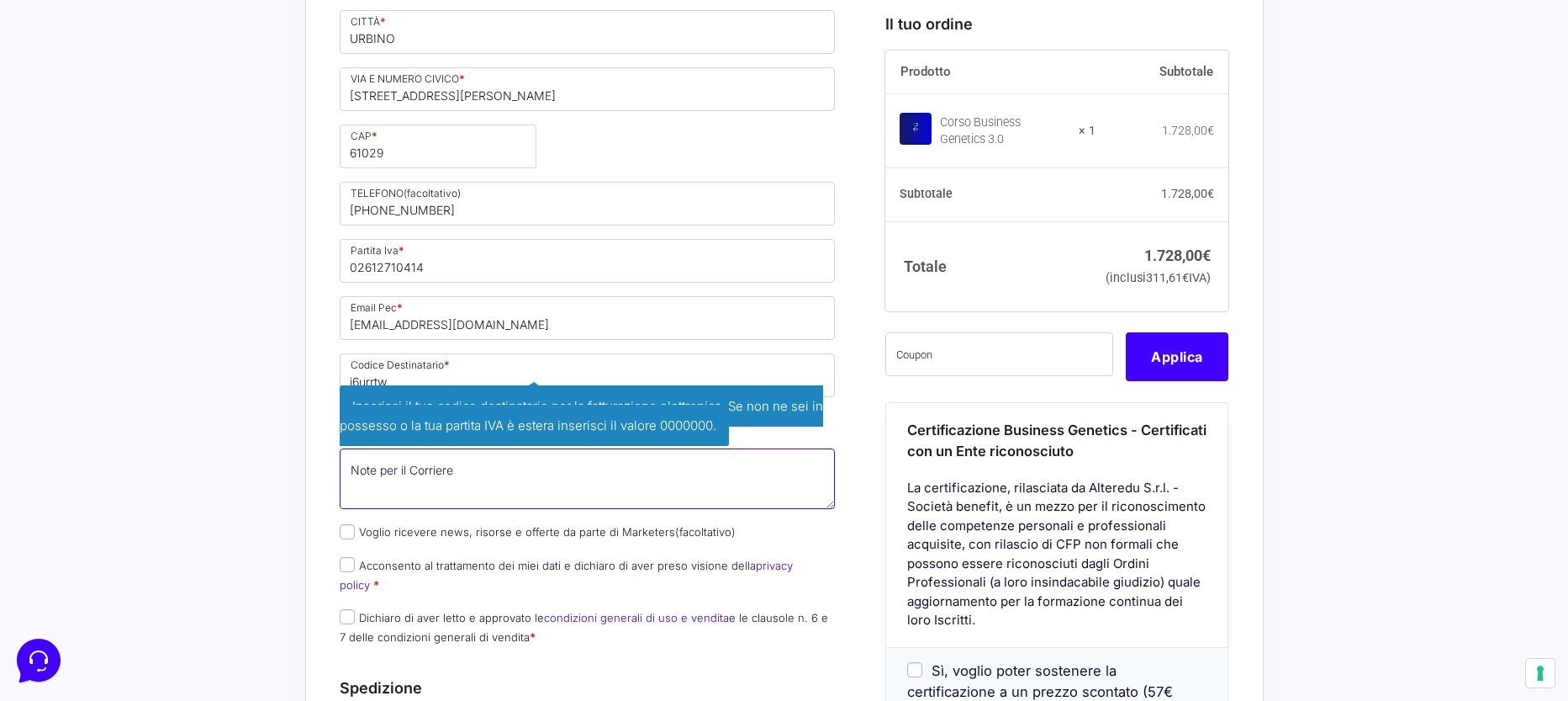
click at [357, 494] on textarea "Note per il Corriere (facoltativo)" at bounding box center [588, 479] width 496 height 60
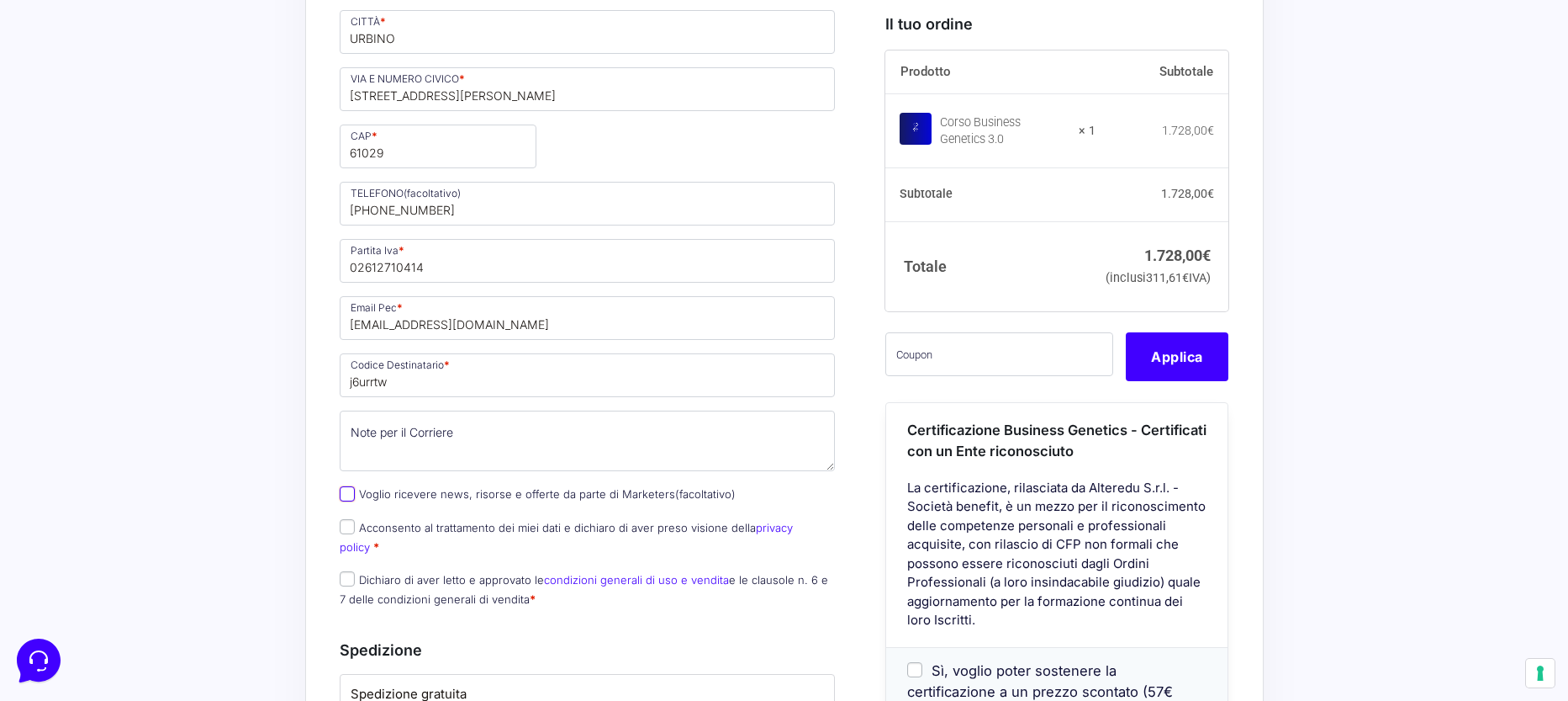
click at [347, 493] on input "Voglio ricevere news, risorse e offerte da parte di Marketers (facoltativo)" at bounding box center [348, 494] width 15 height 15
checkbox input "true"
click at [348, 522] on input "Acconsento al trattamento dei miei dati e dichiaro di aver preso visione della …" at bounding box center [348, 527] width 15 height 15
checkbox input "true"
click at [346, 571] on input "Dichiaro di aver letto e approvato le condizioni generali di uso e vendita e le…" at bounding box center [348, 579] width 15 height 15
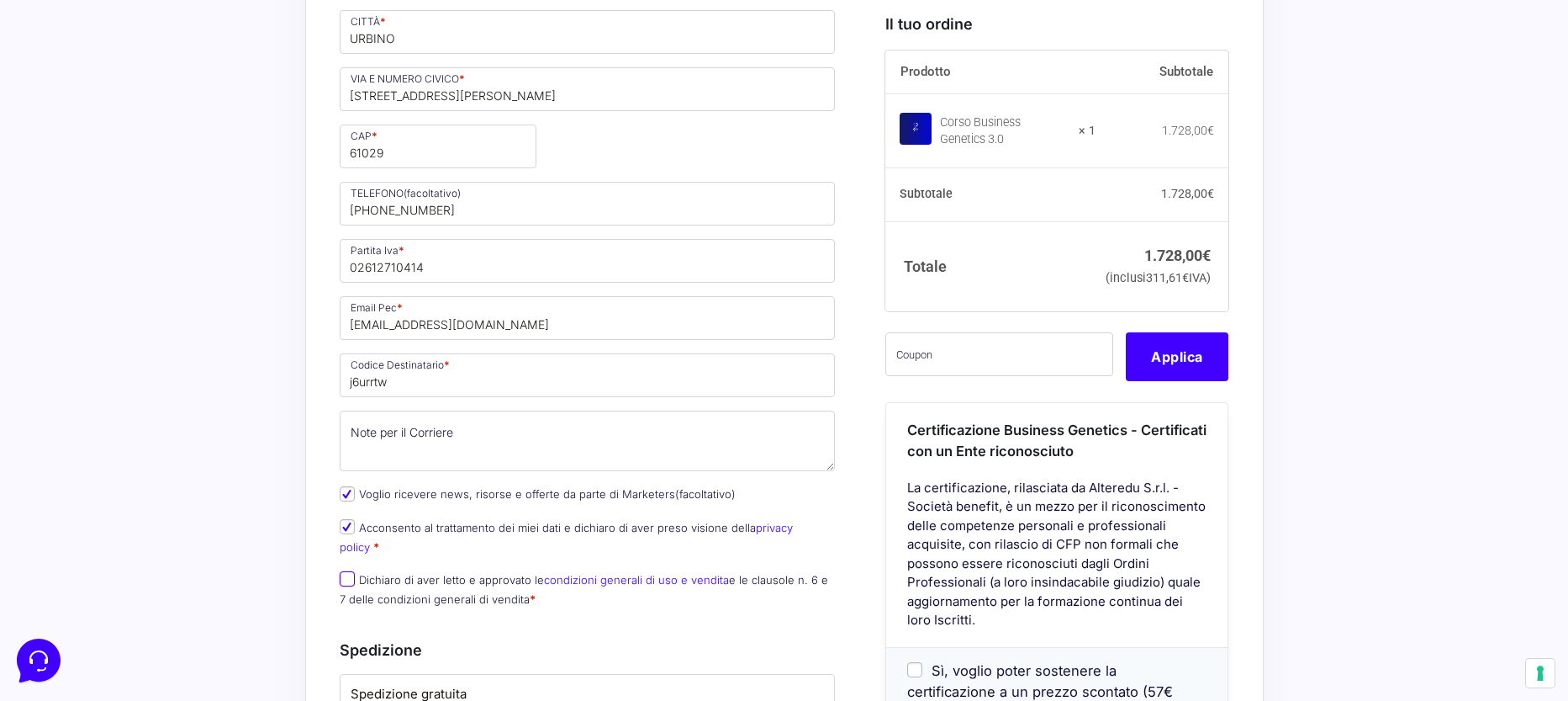
checkbox input "true"
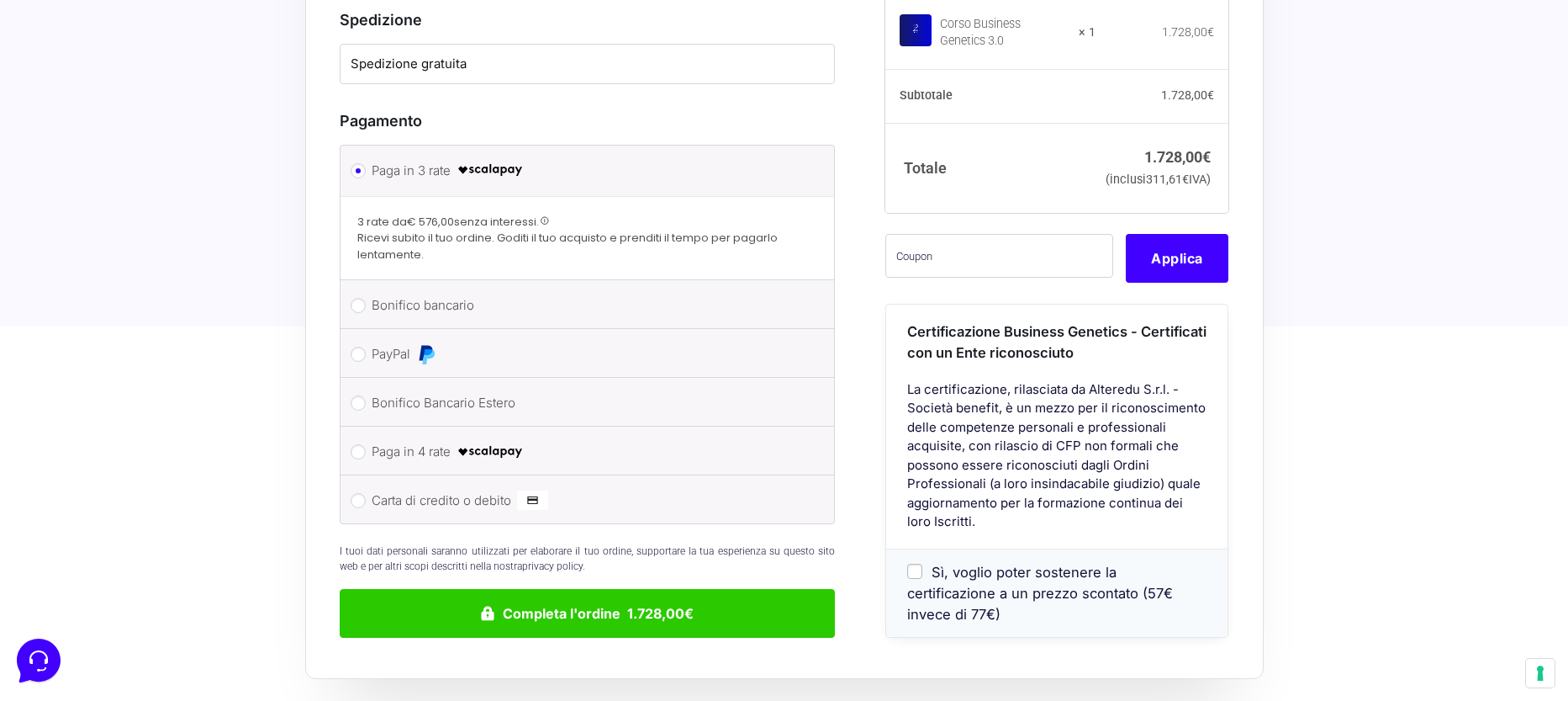
scroll to position [1767, 0]
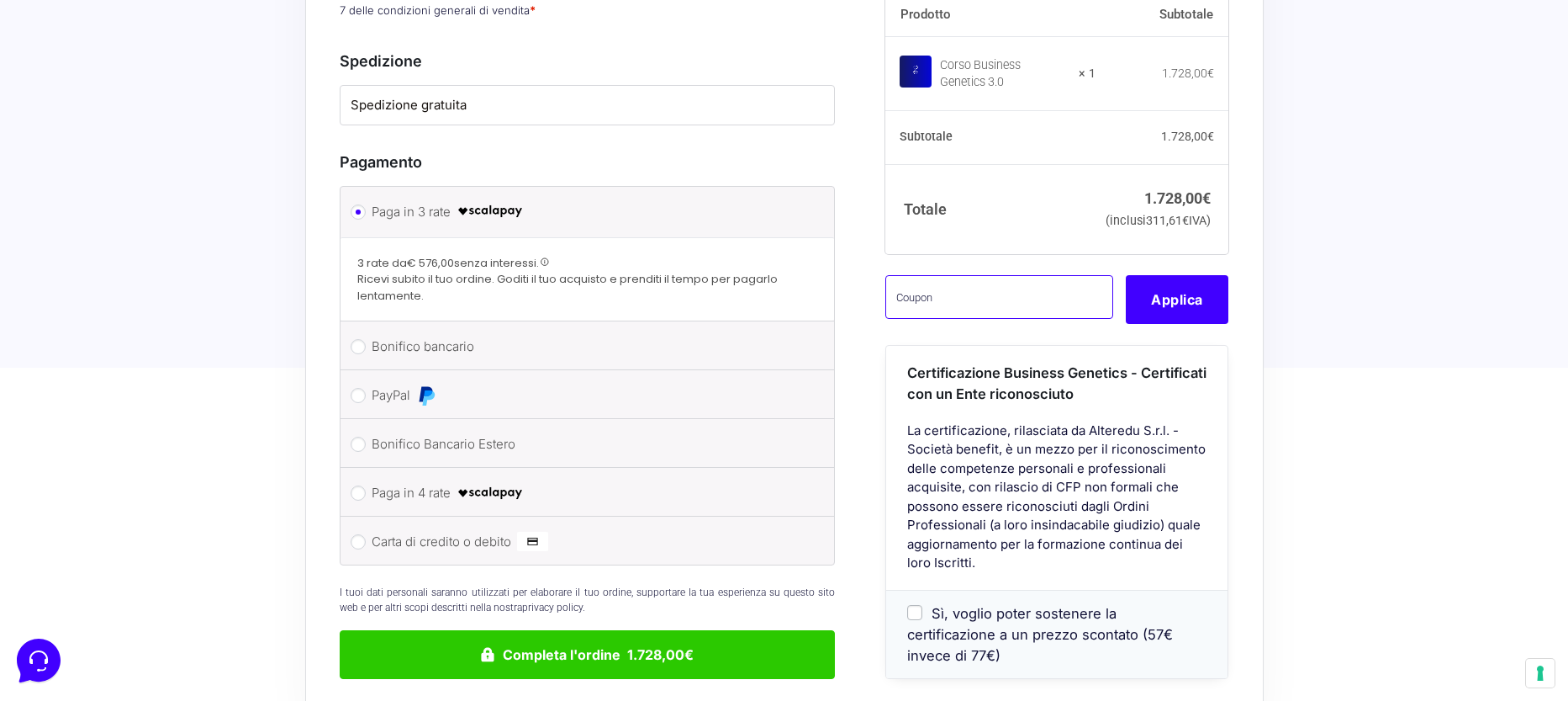
click at [1031, 295] on input "text" at bounding box center [999, 297] width 228 height 43
